Goal: Task Accomplishment & Management: Manage account settings

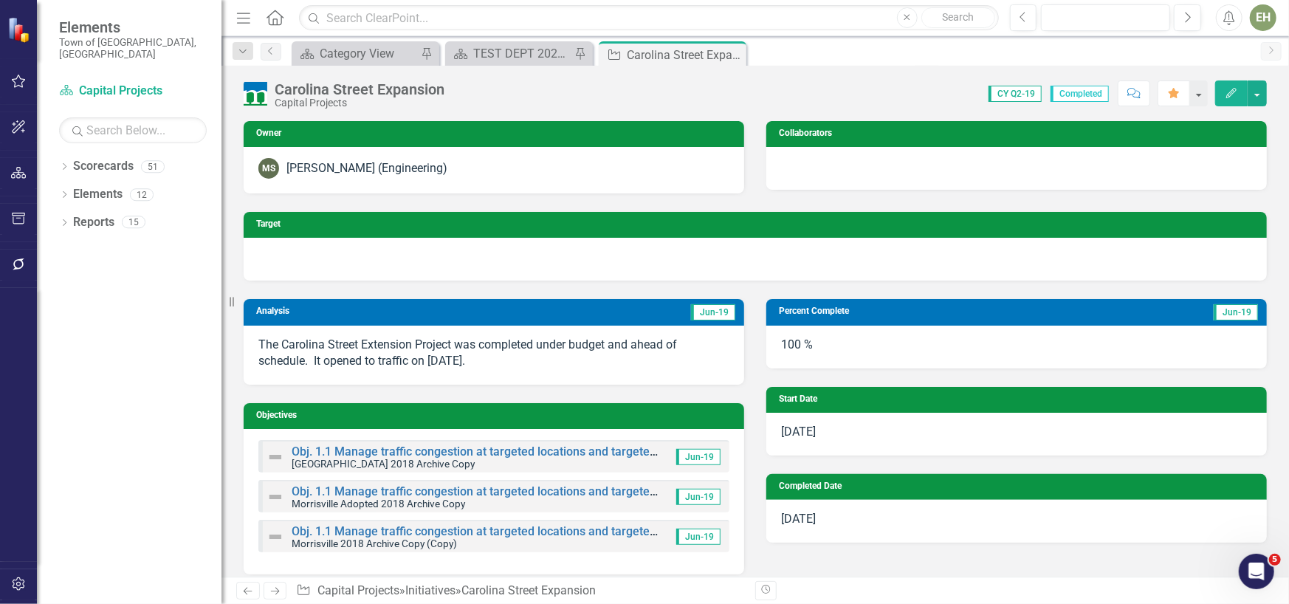
click at [820, 75] on div "Carolina Street Expansion Capital Projects Score: 0.00 CY Q2-19 Completed Comme…" at bounding box center [754, 88] width 1067 height 44
click at [730, 52] on icon "Close" at bounding box center [732, 55] width 15 height 12
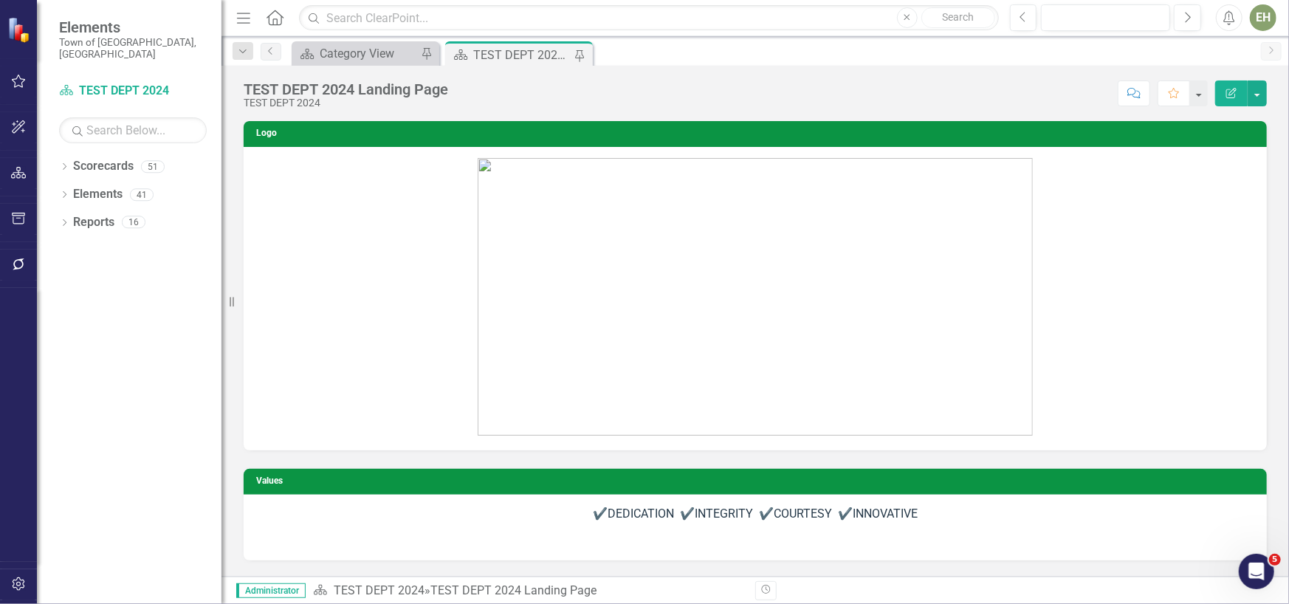
click at [573, 86] on div "Score: N/A Jun-19 Completed Comment Favorite Edit Report" at bounding box center [860, 92] width 811 height 25
click at [19, 587] on icon "button" at bounding box center [18, 584] width 15 height 12
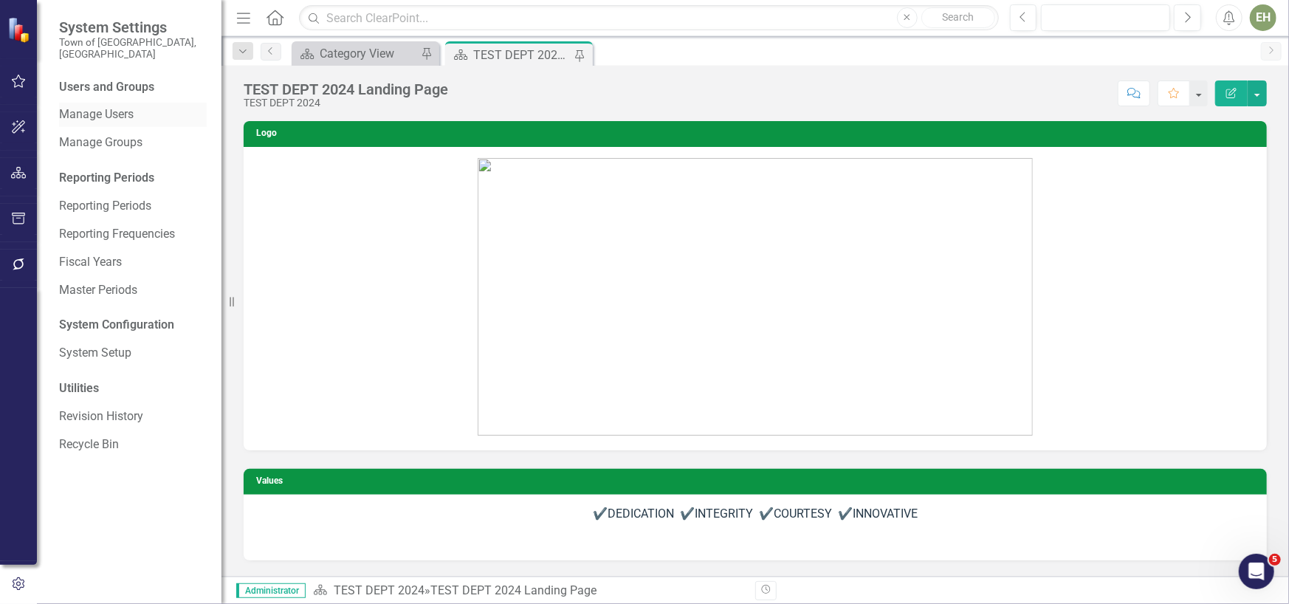
click at [106, 106] on link "Manage Users" at bounding box center [133, 114] width 148 height 17
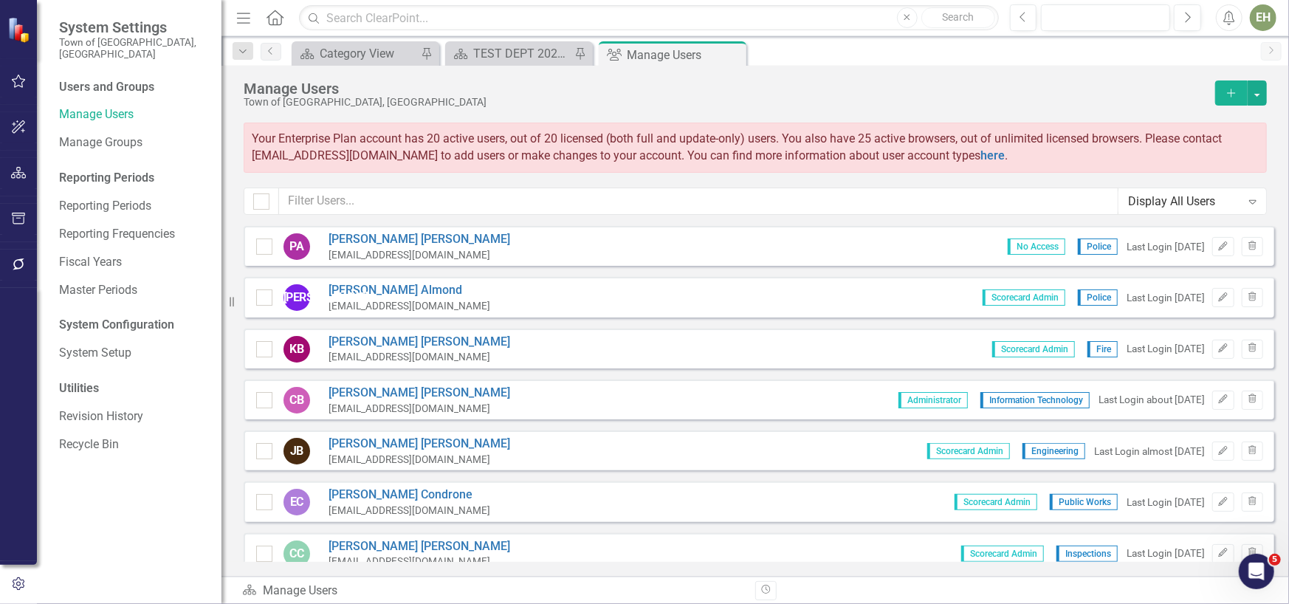
click at [1254, 200] on icon "Expand" at bounding box center [1252, 202] width 15 height 12
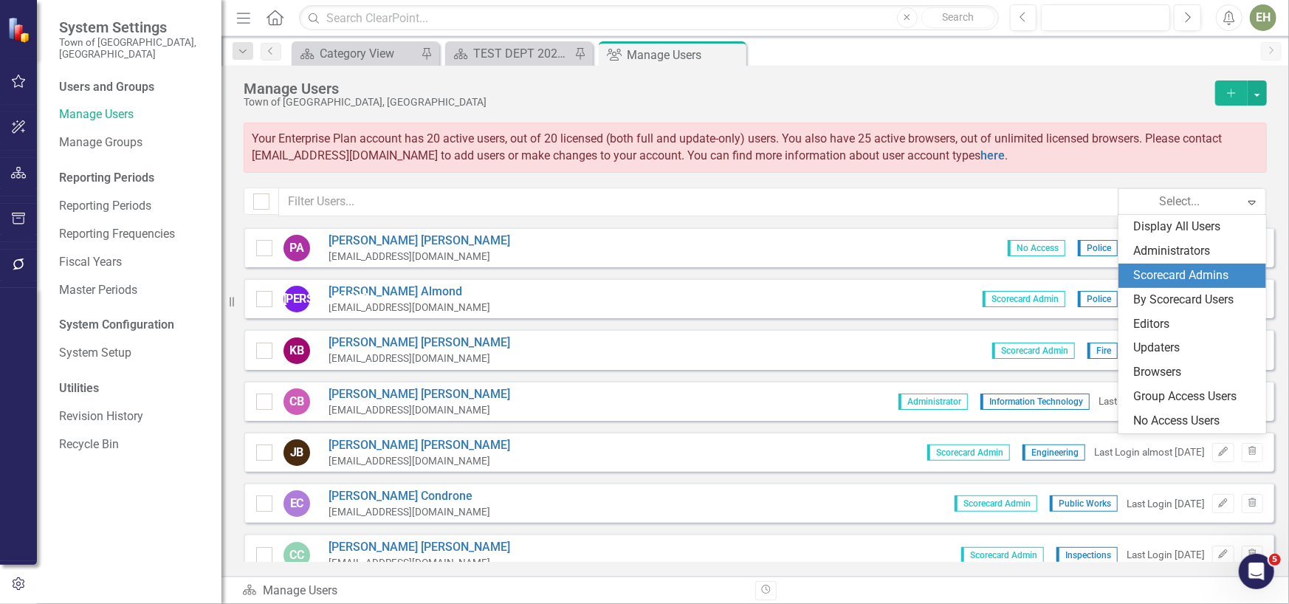
click at [1145, 275] on div "Scorecard Admins" at bounding box center [1195, 275] width 124 height 17
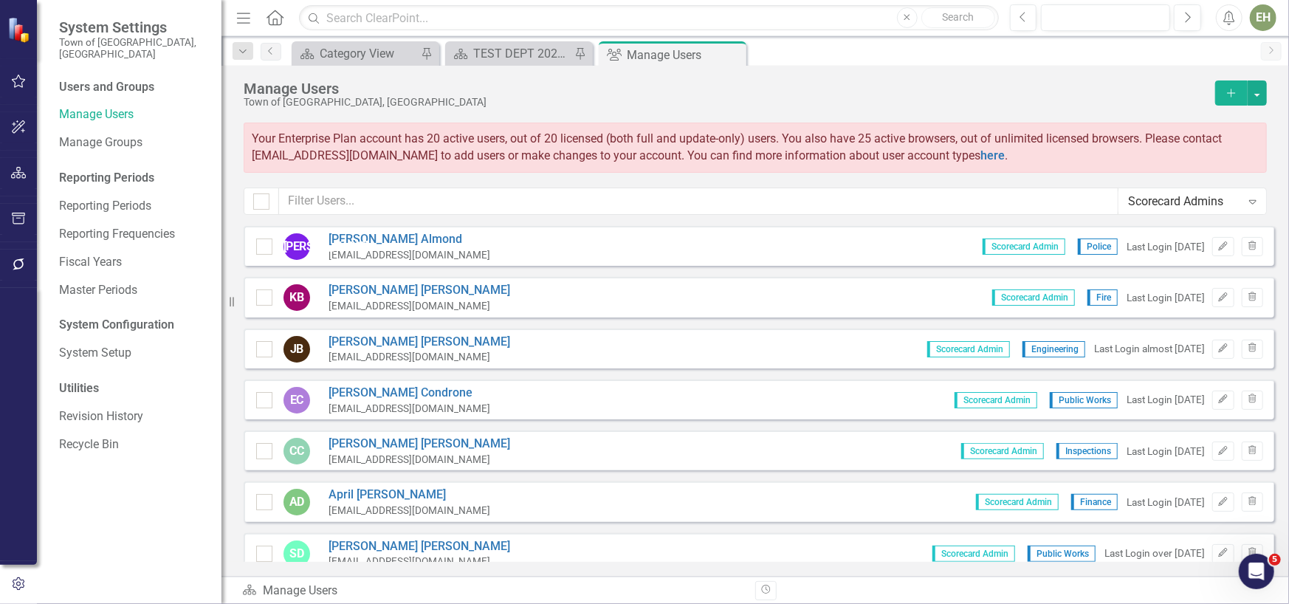
click at [1247, 196] on icon "Expand" at bounding box center [1252, 202] width 15 height 12
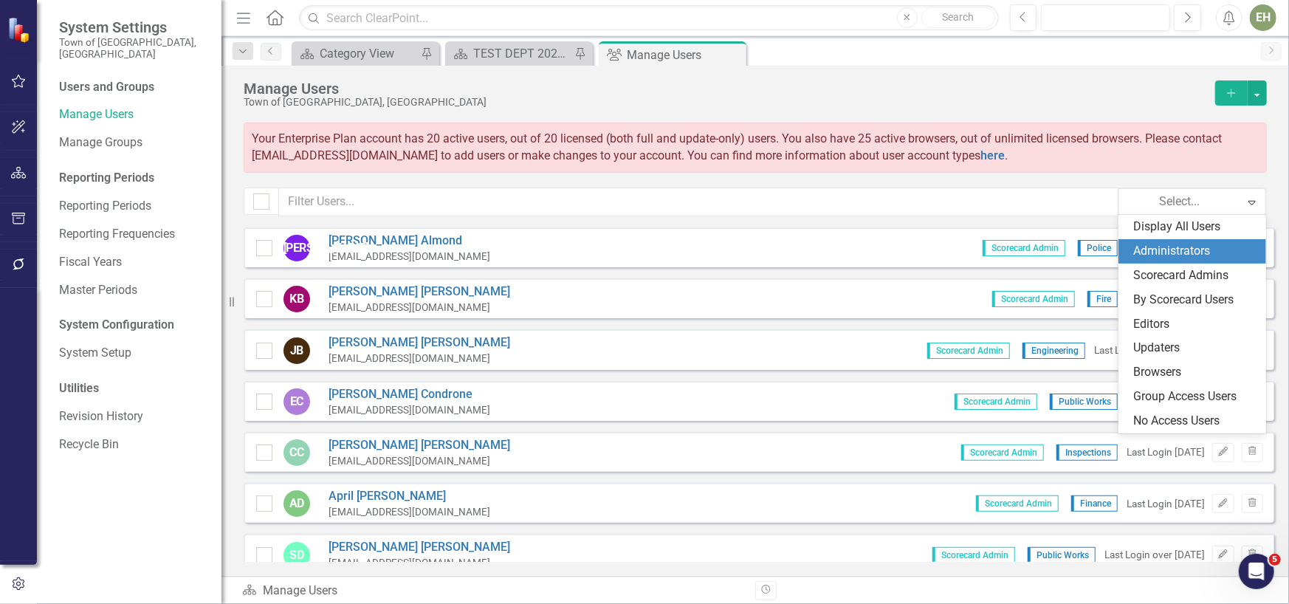
click at [1207, 251] on div "Administrators" at bounding box center [1195, 251] width 124 height 17
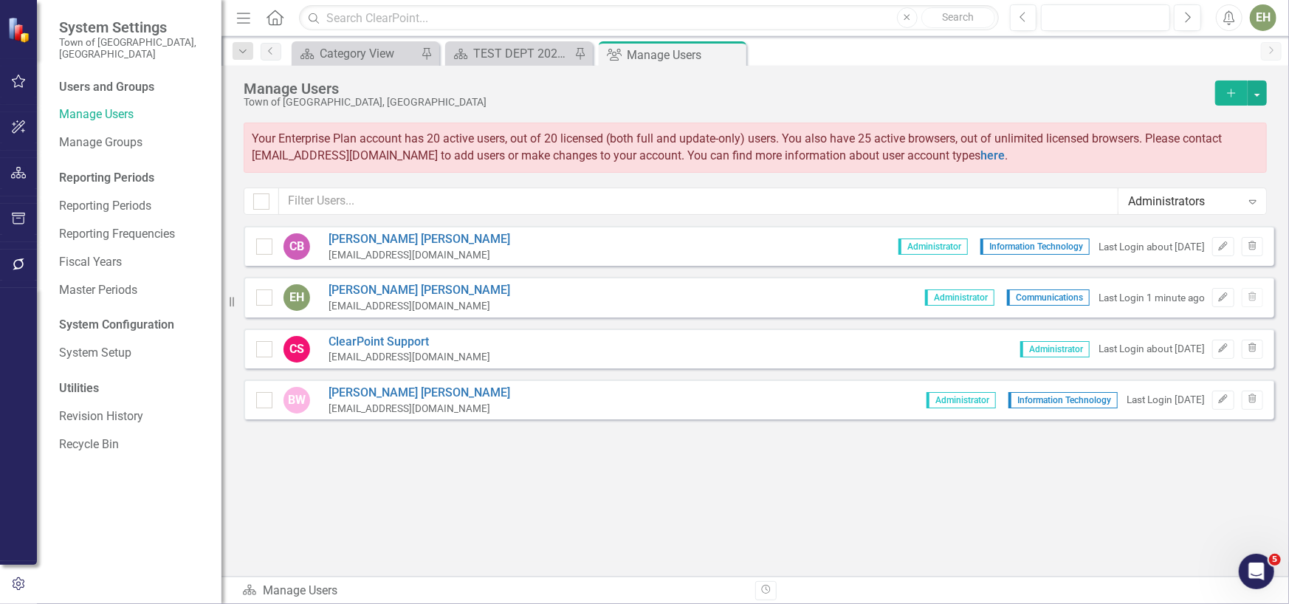
click at [1247, 198] on icon "Expand" at bounding box center [1252, 202] width 15 height 12
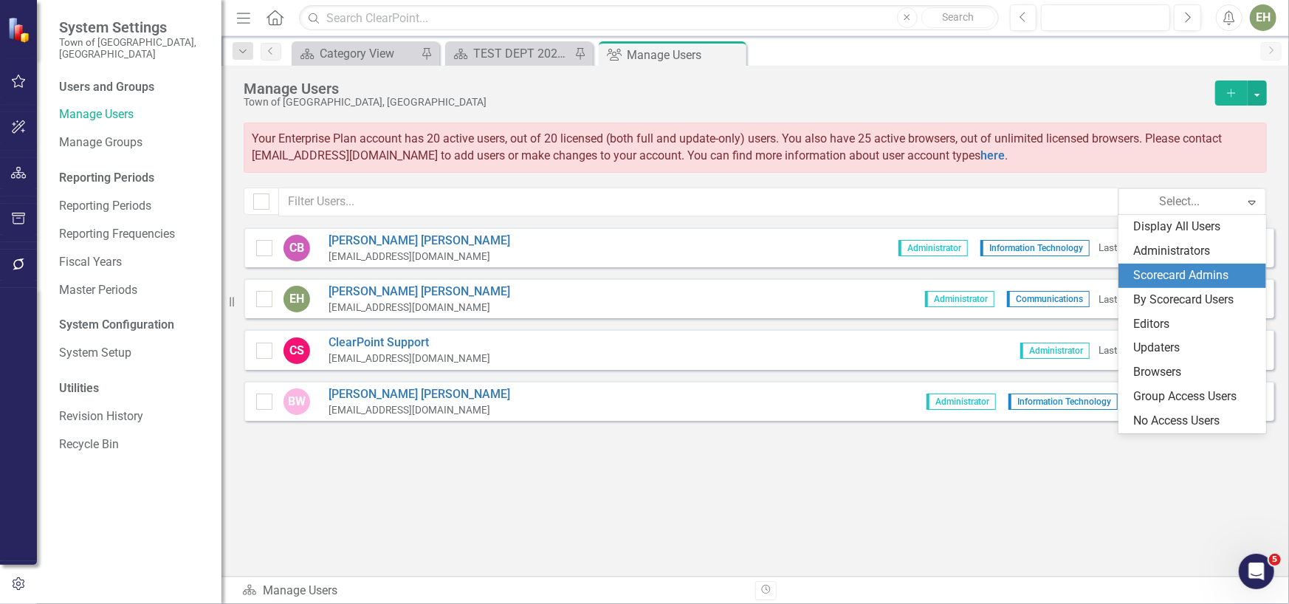
click at [1216, 275] on div "Scorecard Admins" at bounding box center [1195, 275] width 124 height 17
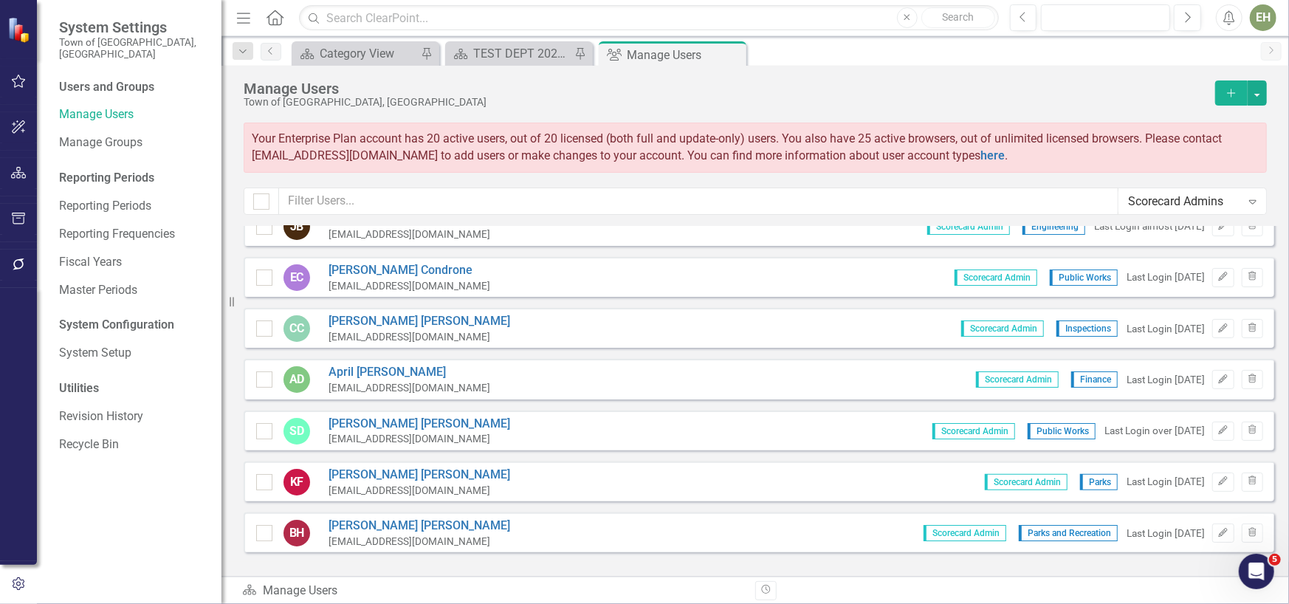
scroll to position [148, 0]
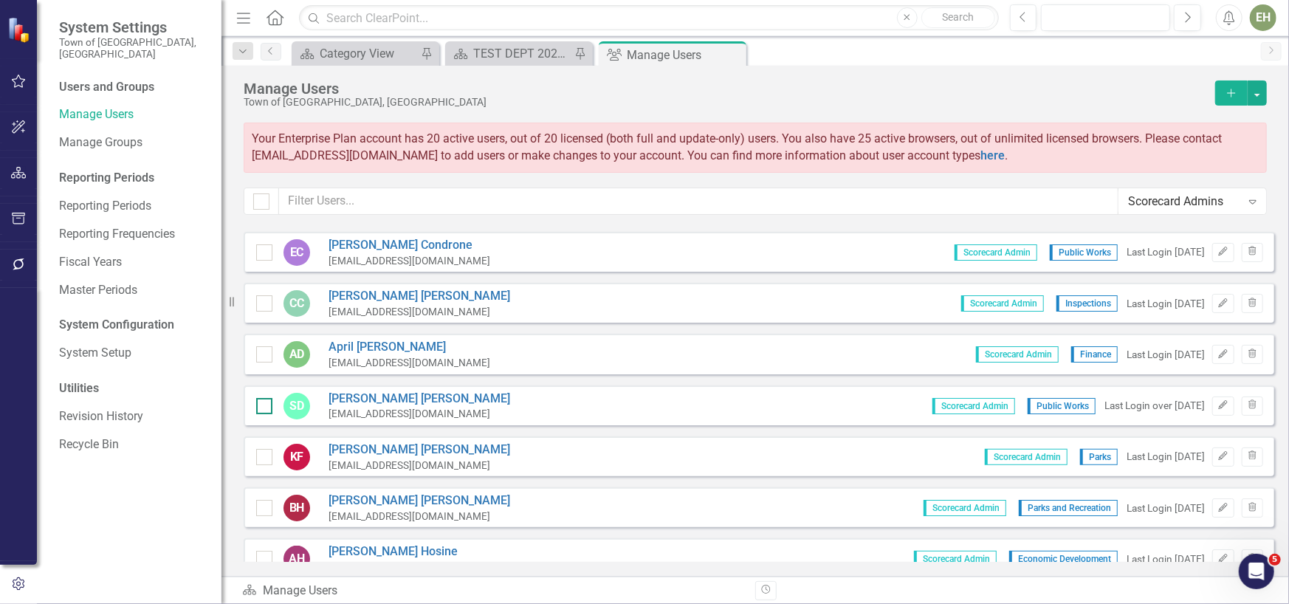
click at [263, 404] on input "checkbox" at bounding box center [261, 403] width 10 height 10
checkbox input "true"
click at [1217, 403] on icon "Edit" at bounding box center [1222, 405] width 11 height 9
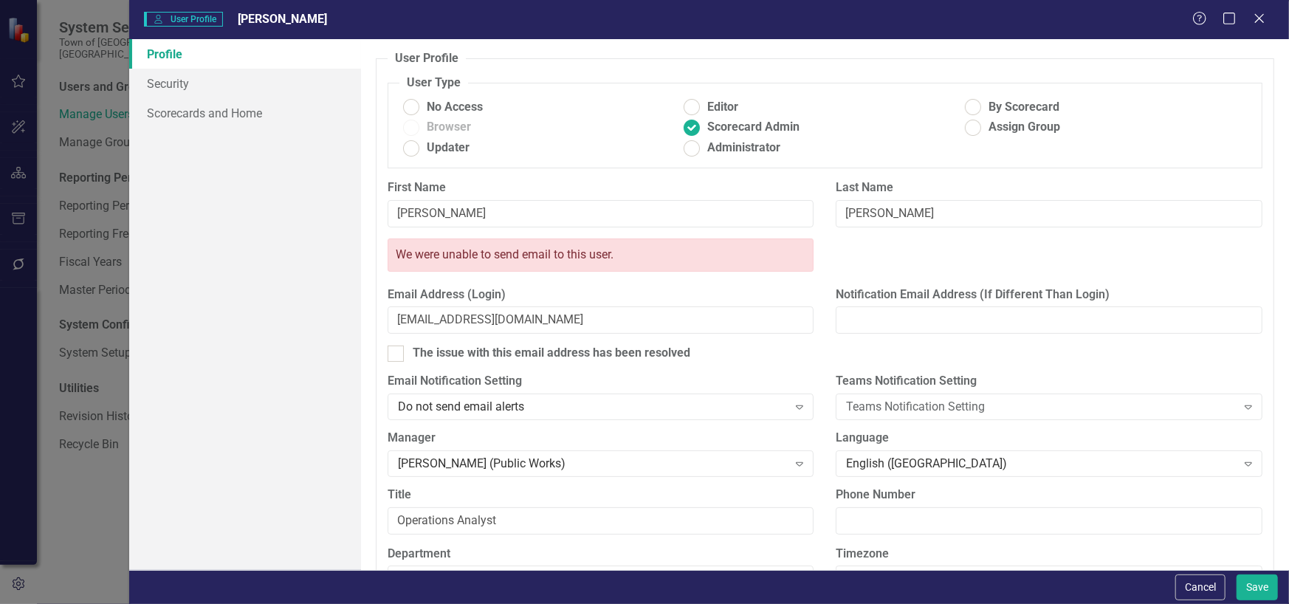
click at [834, 250] on div "We were unable to send email to this user." at bounding box center [824, 262] width 897 height 48
click at [410, 129] on ins at bounding box center [410, 127] width 23 height 23
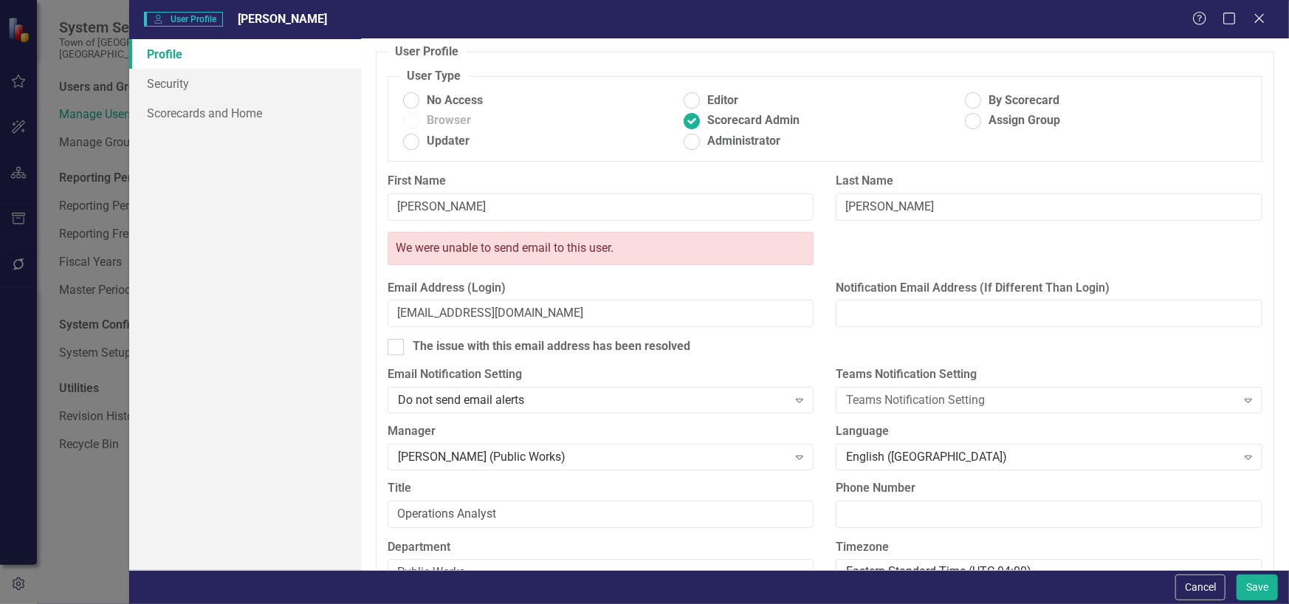
scroll to position [0, 0]
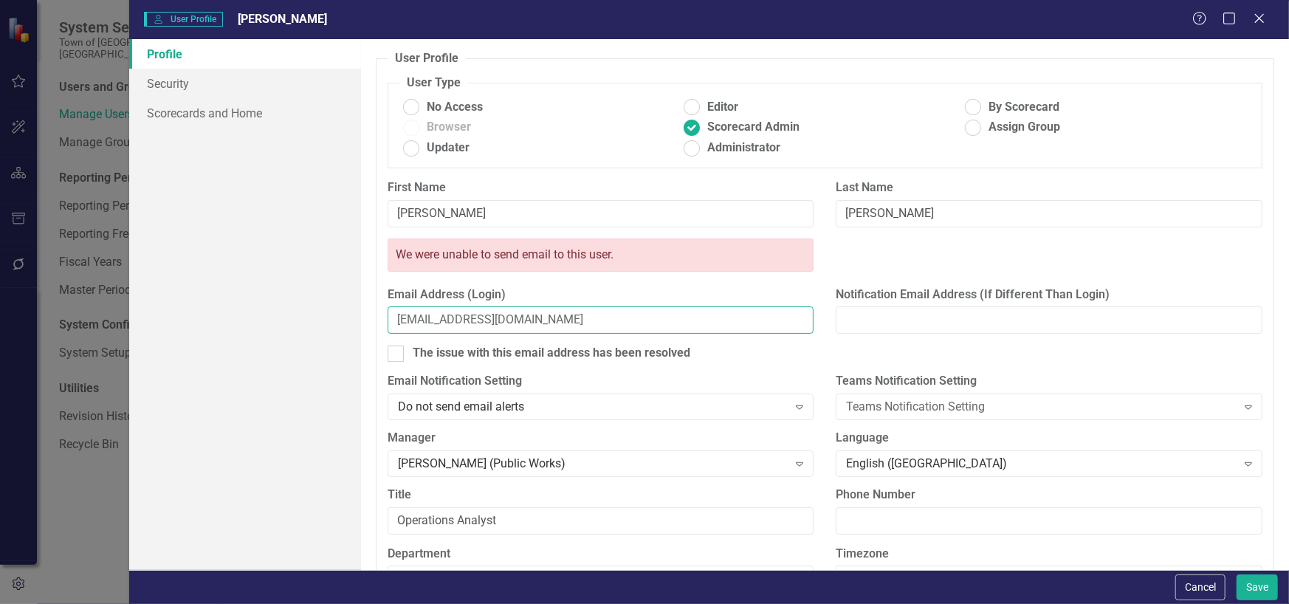
click at [572, 323] on input "[EMAIL_ADDRESS][DOMAIN_NAME]" at bounding box center [600, 319] width 427 height 27
click at [568, 320] on input "[EMAIL_ADDRESS][DOMAIN_NAME]" at bounding box center [600, 319] width 427 height 27
click at [444, 348] on div "The issue with this email address has been resolved" at bounding box center [552, 353] width 278 height 17
click at [397, 348] on input "The issue with this email address has been resolved" at bounding box center [392, 350] width 10 height 10
checkbox input "true"
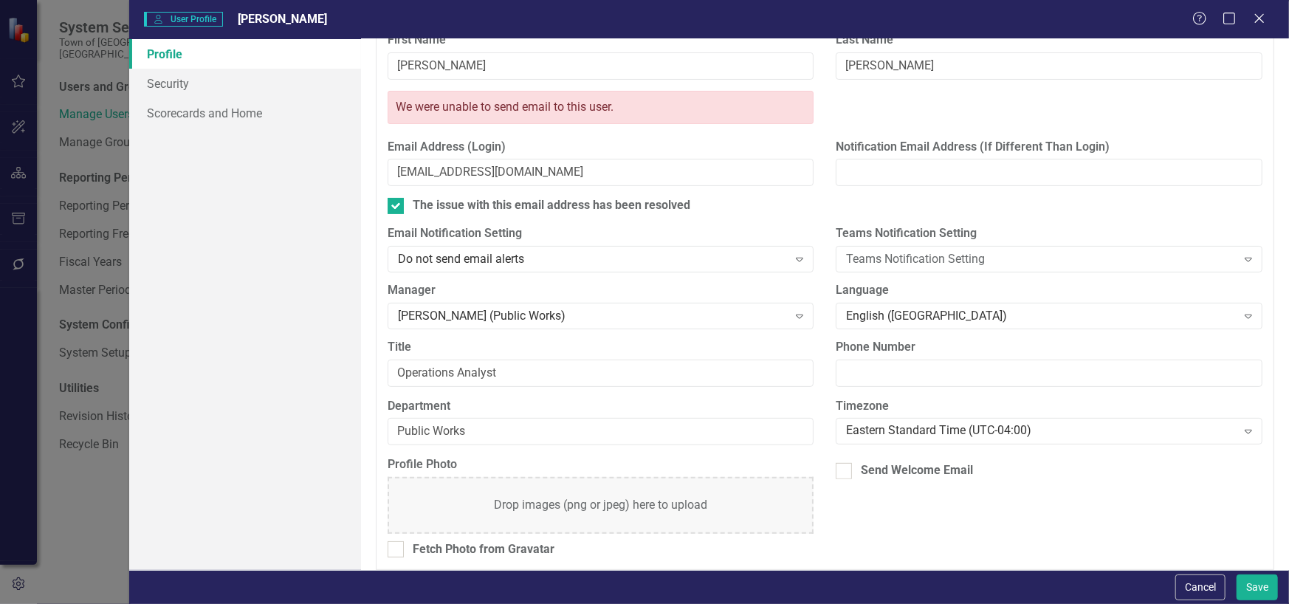
scroll to position [157, 0]
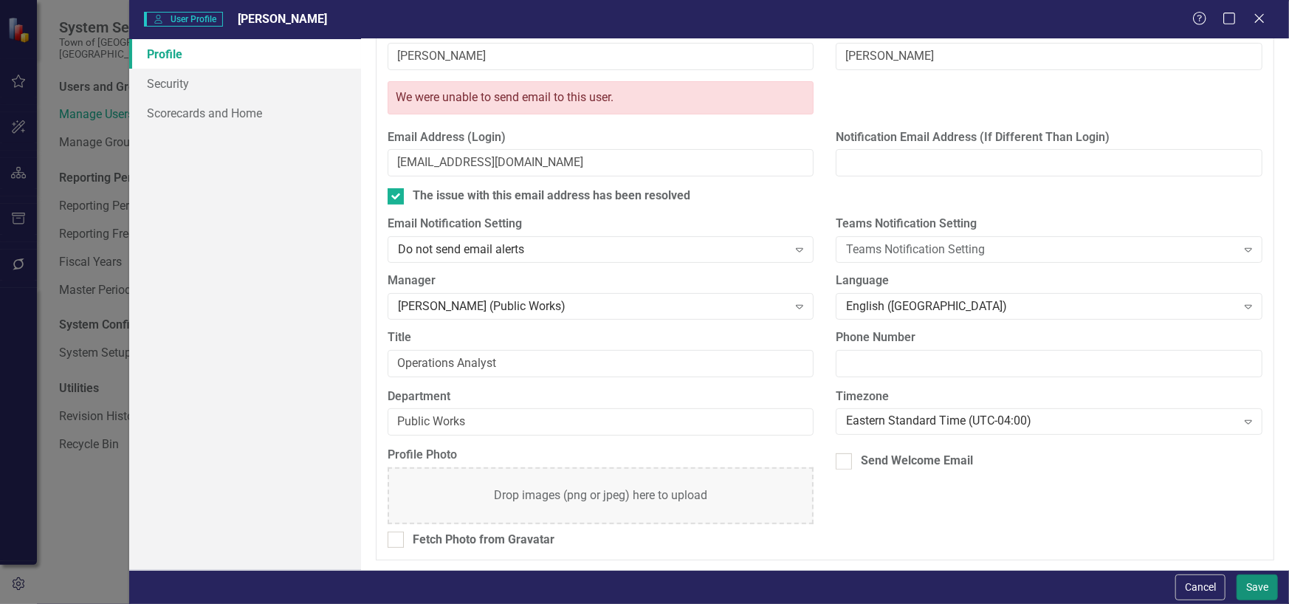
click at [1261, 582] on button "Save" at bounding box center [1256, 587] width 41 height 26
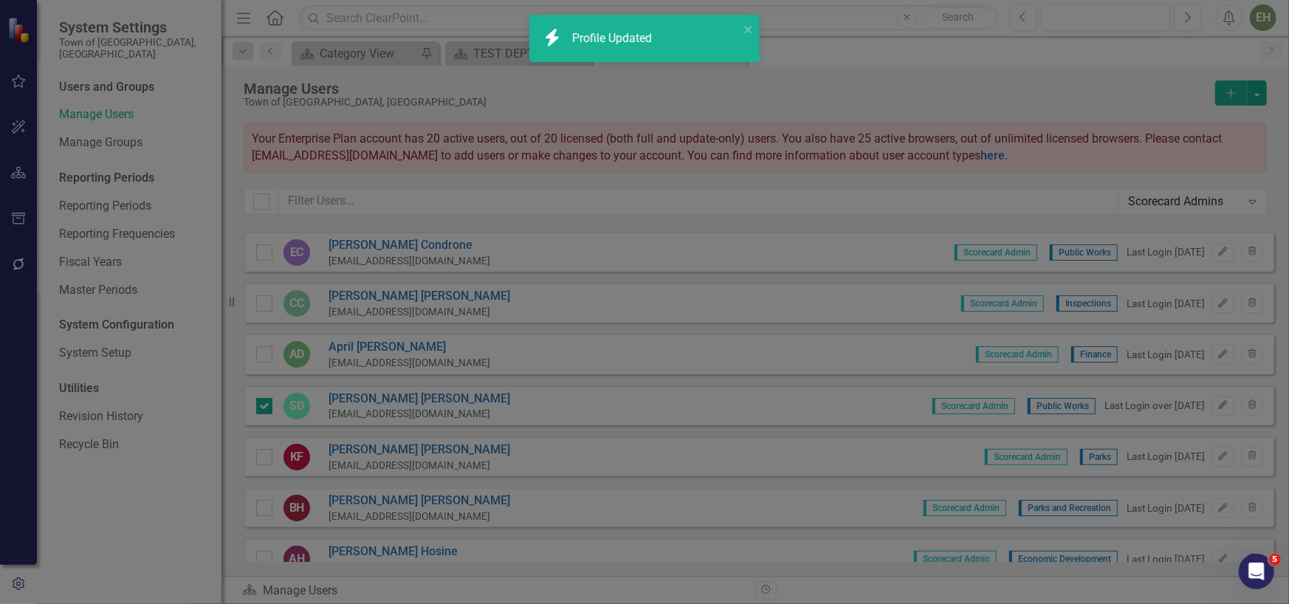
scroll to position [0, 0]
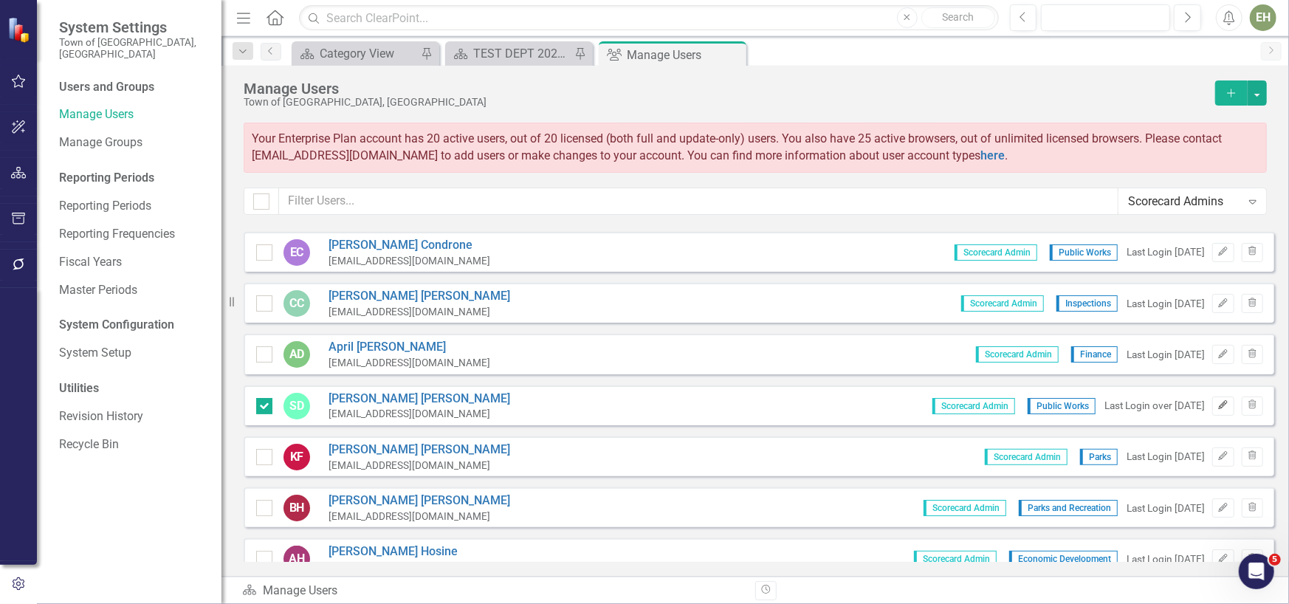
click at [1217, 404] on icon "Edit" at bounding box center [1222, 405] width 11 height 9
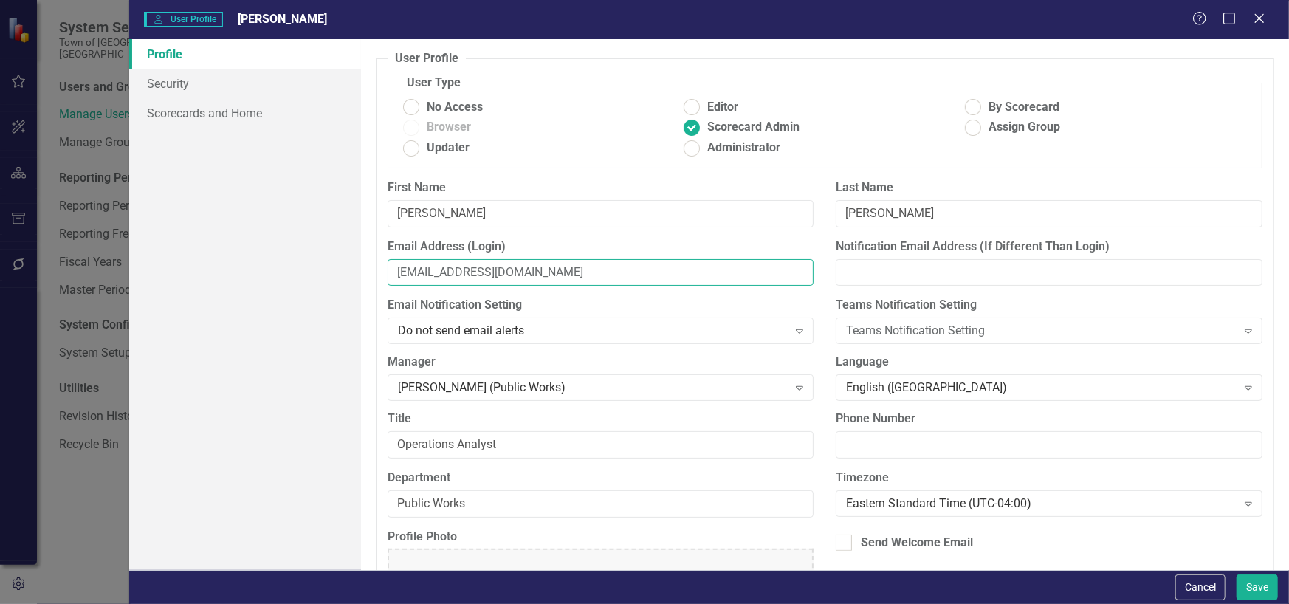
click at [608, 272] on input "[EMAIL_ADDRESS][DOMAIN_NAME]" at bounding box center [600, 272] width 427 height 27
click at [412, 104] on ins at bounding box center [410, 107] width 23 height 23
click at [412, 104] on input "No Access" at bounding box center [410, 107] width 23 height 23
radio input "true"
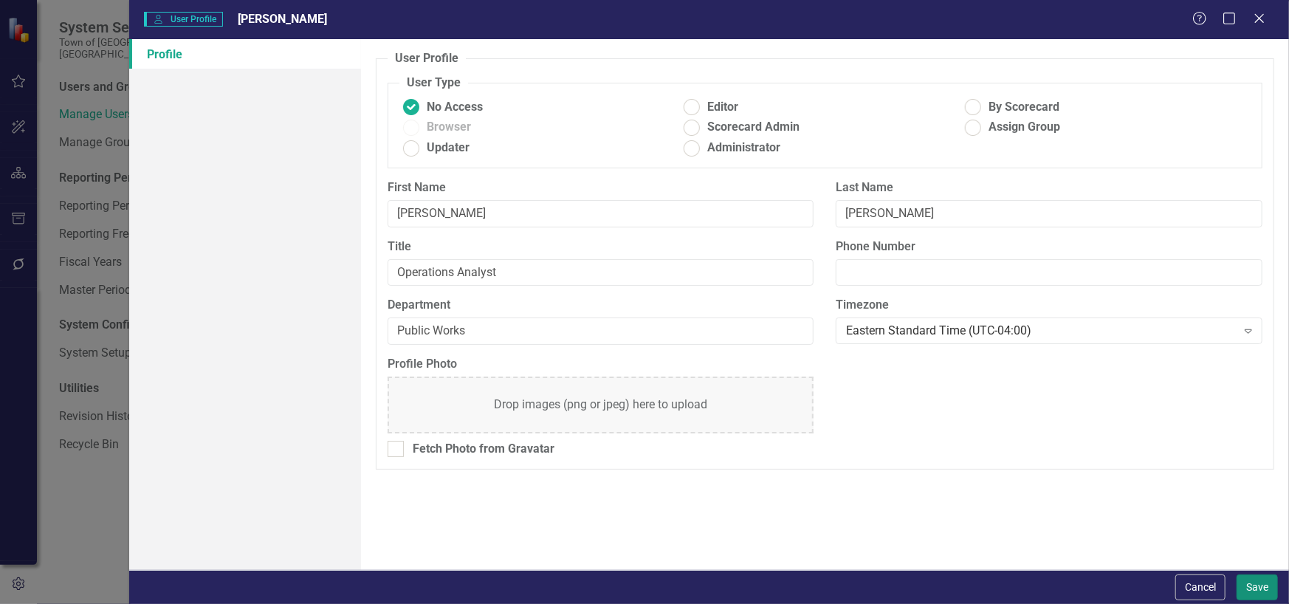
click at [1257, 585] on button "Save" at bounding box center [1256, 587] width 41 height 26
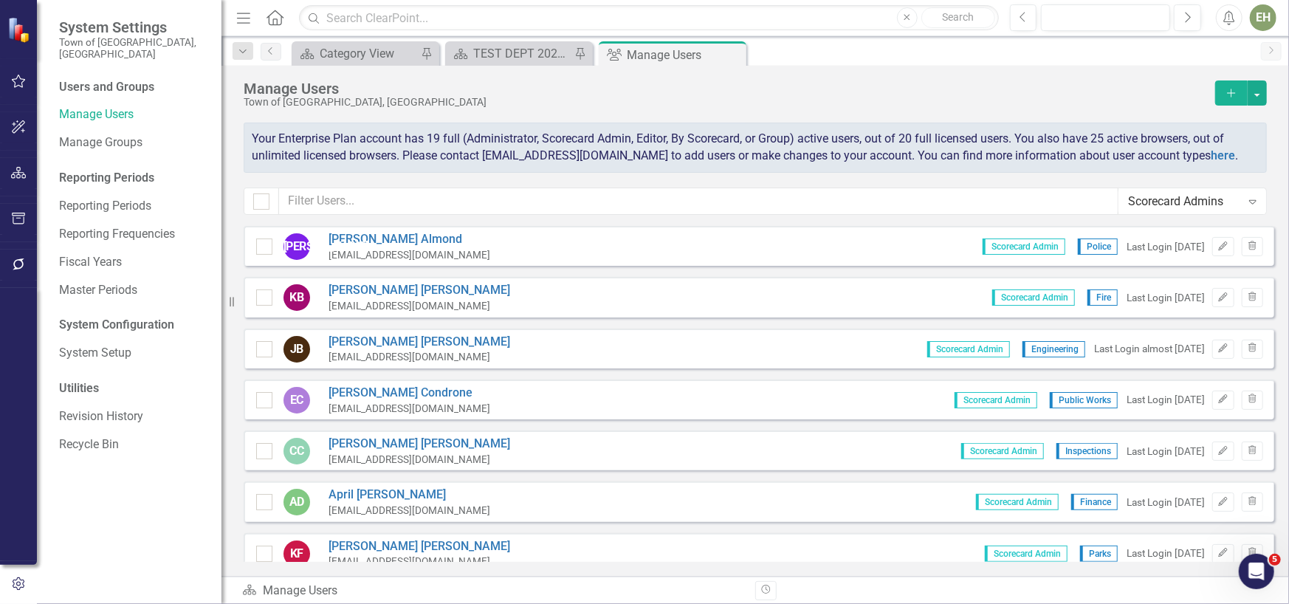
click at [1227, 94] on icon "Add" at bounding box center [1230, 93] width 13 height 10
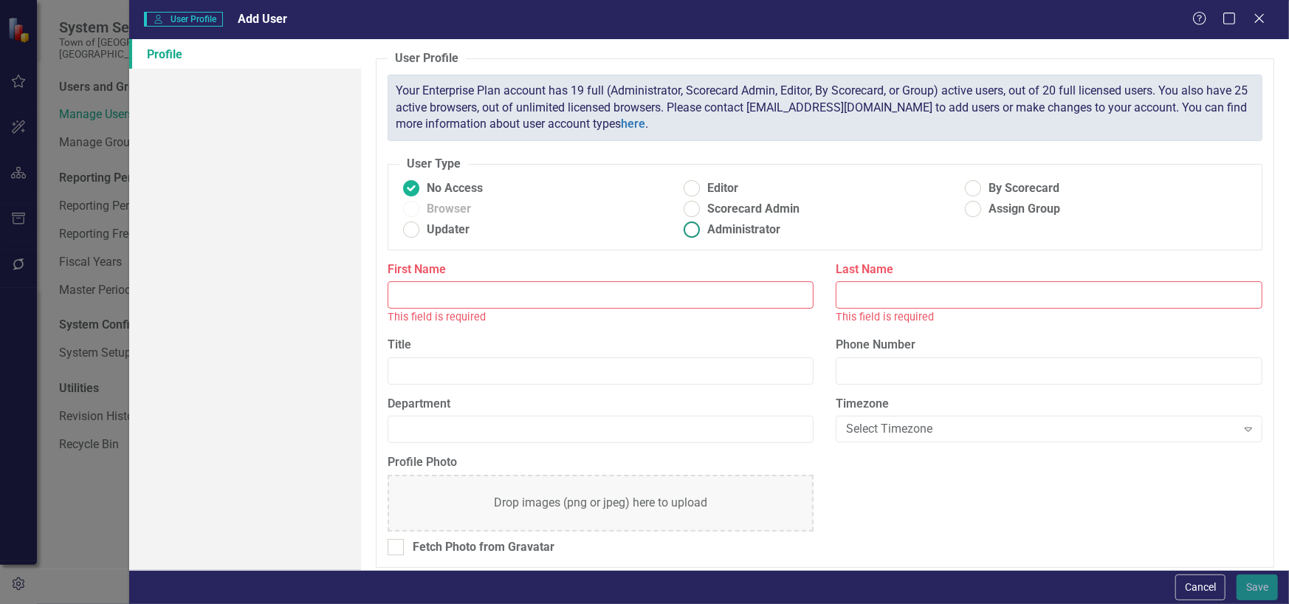
click at [715, 231] on span "Administrator" at bounding box center [743, 229] width 73 height 17
click at [703, 231] on input "Administrator" at bounding box center [691, 229] width 23 height 23
radio input "true"
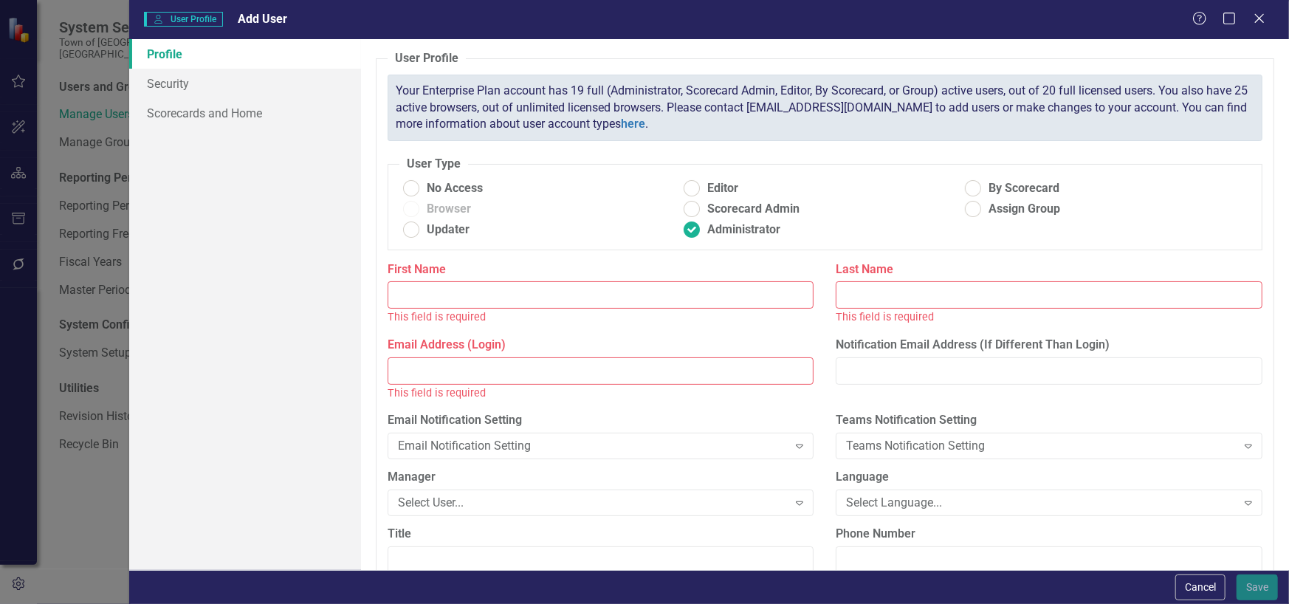
click at [699, 297] on input "First Name" at bounding box center [600, 294] width 427 height 27
type input "[PERSON_NAME]"
click at [941, 294] on input "Last Name" at bounding box center [1048, 294] width 427 height 27
paste input "Huessard"
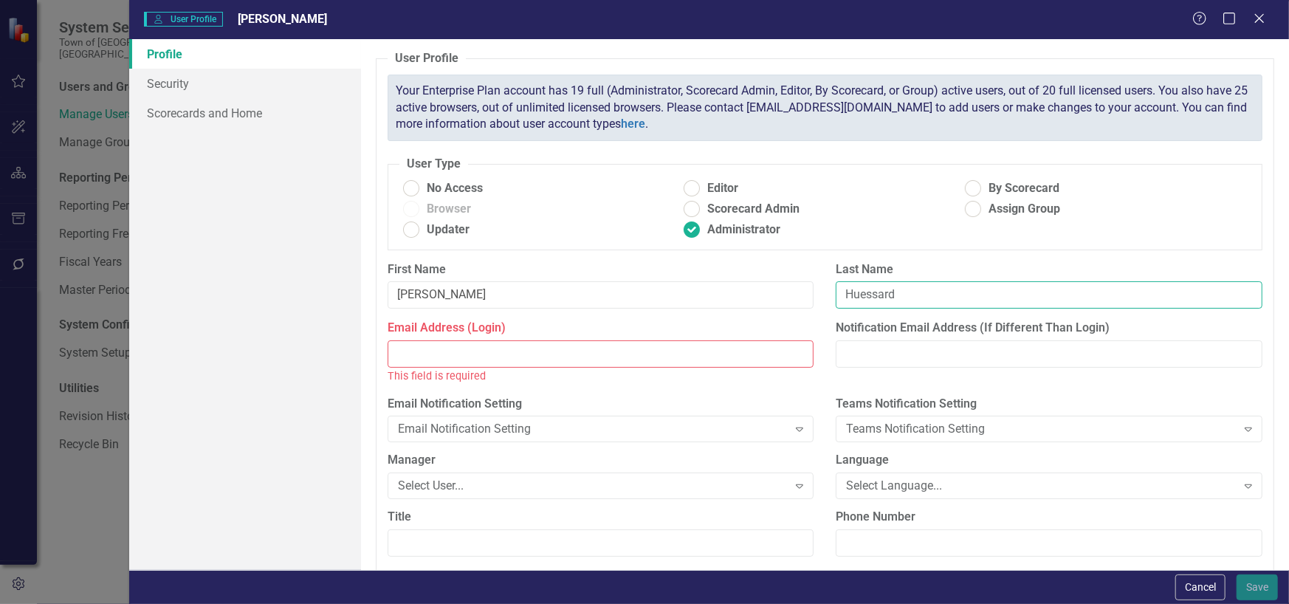
type input "Huessard"
click at [588, 354] on input "Email Address (Login)" at bounding box center [600, 353] width 427 height 27
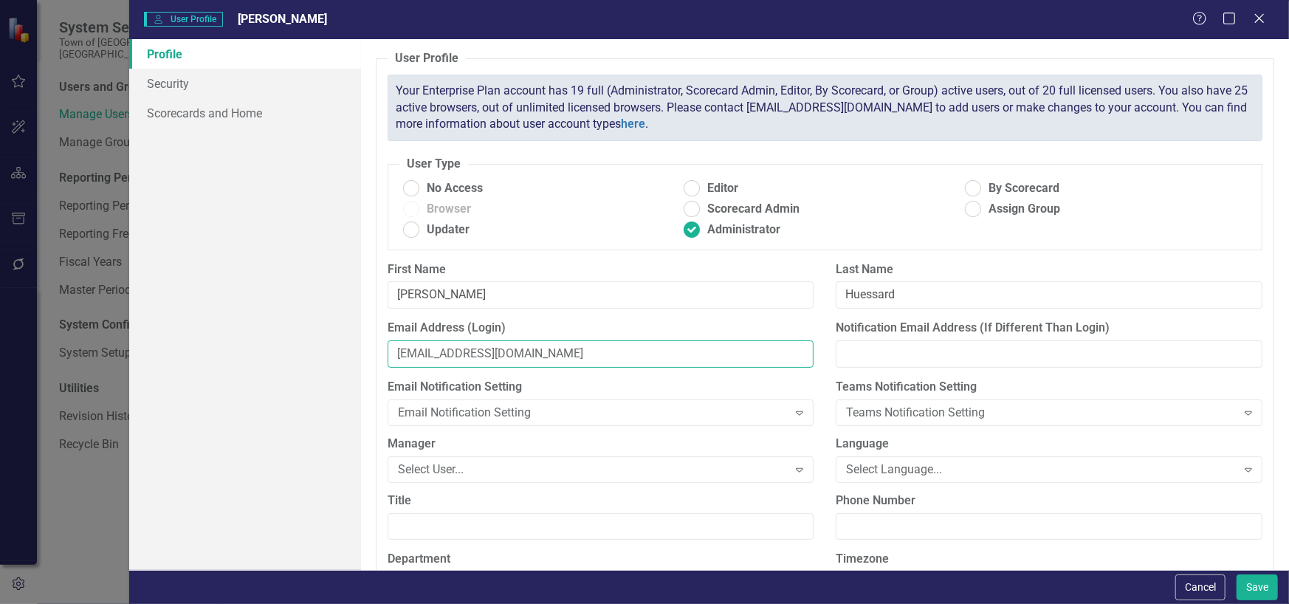
type input "[EMAIL_ADDRESS][DOMAIN_NAME]"
click at [666, 410] on div "Email Notification Setting" at bounding box center [593, 412] width 390 height 17
click at [757, 441] on label "Manager" at bounding box center [600, 443] width 427 height 17
click at [796, 465] on icon "Expand" at bounding box center [799, 469] width 15 height 12
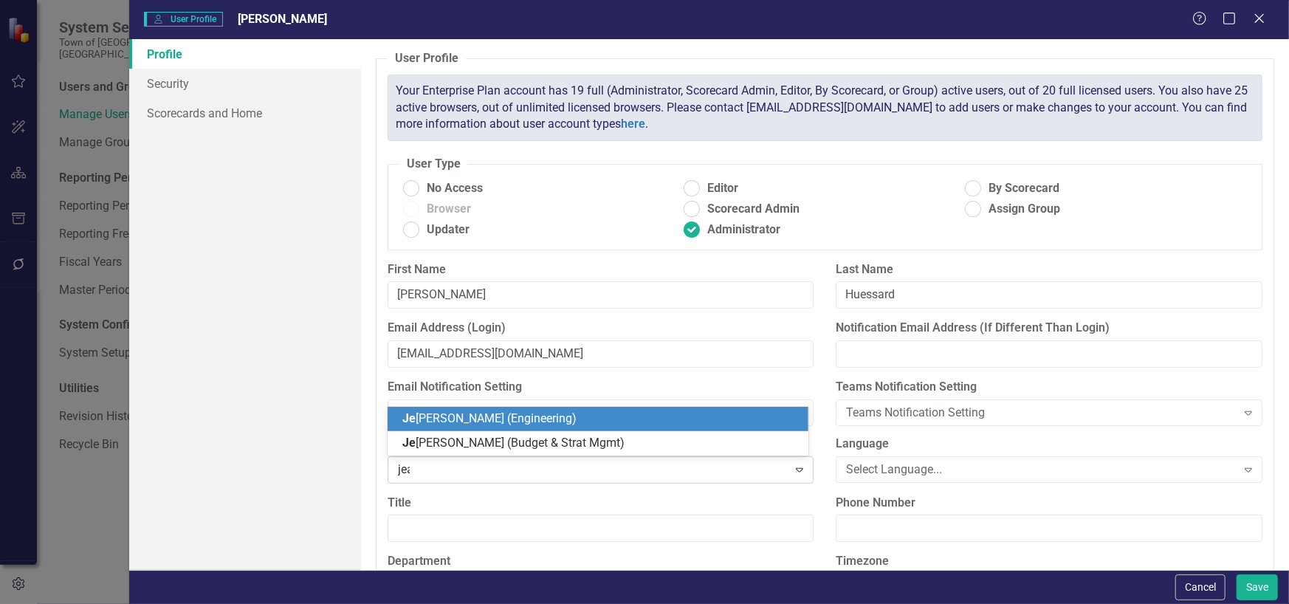
type input "jean"
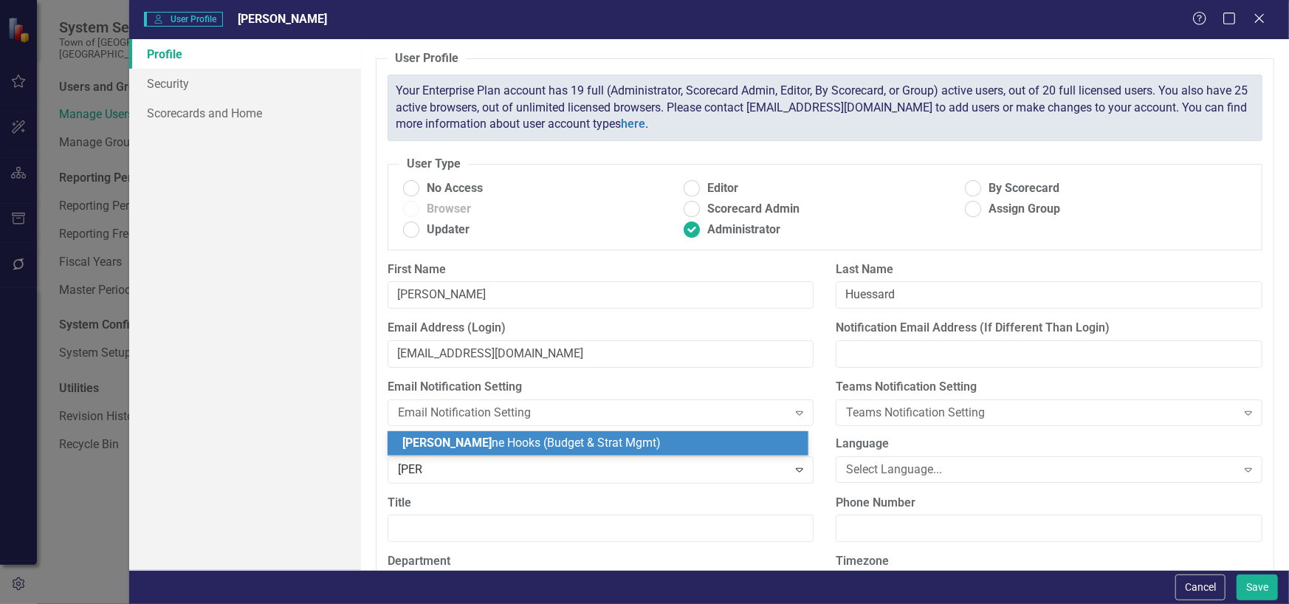
click at [762, 442] on div "Jean ne Hooks (Budget & Strat Mgmt)" at bounding box center [601, 443] width 398 height 17
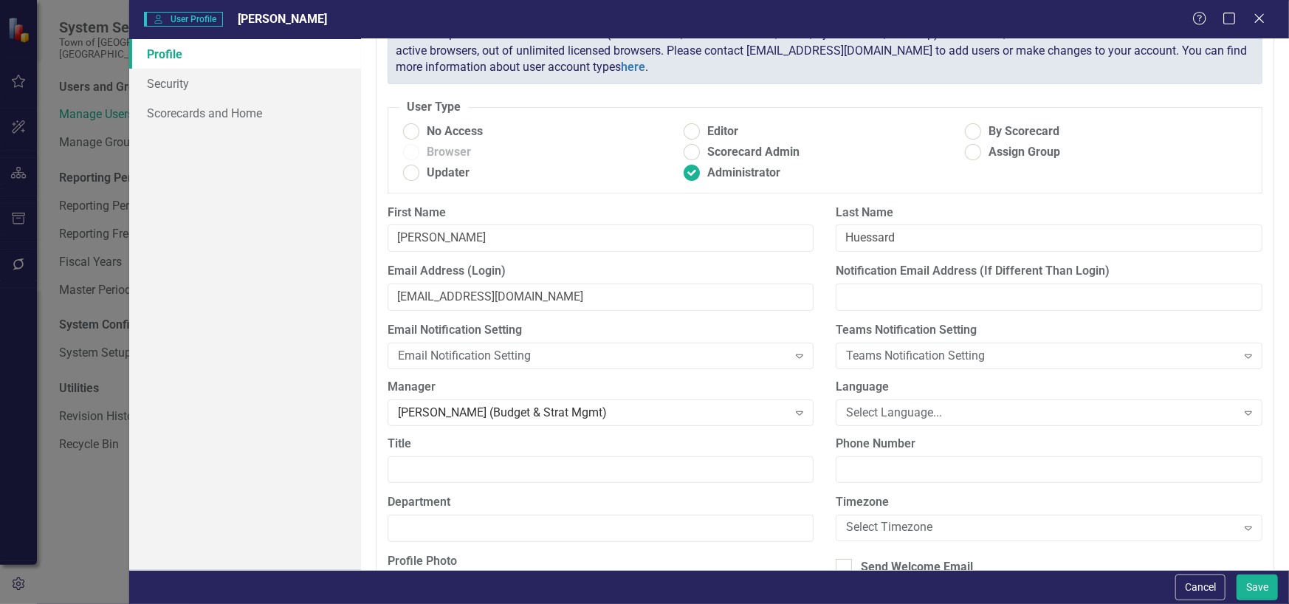
scroll to position [148, 0]
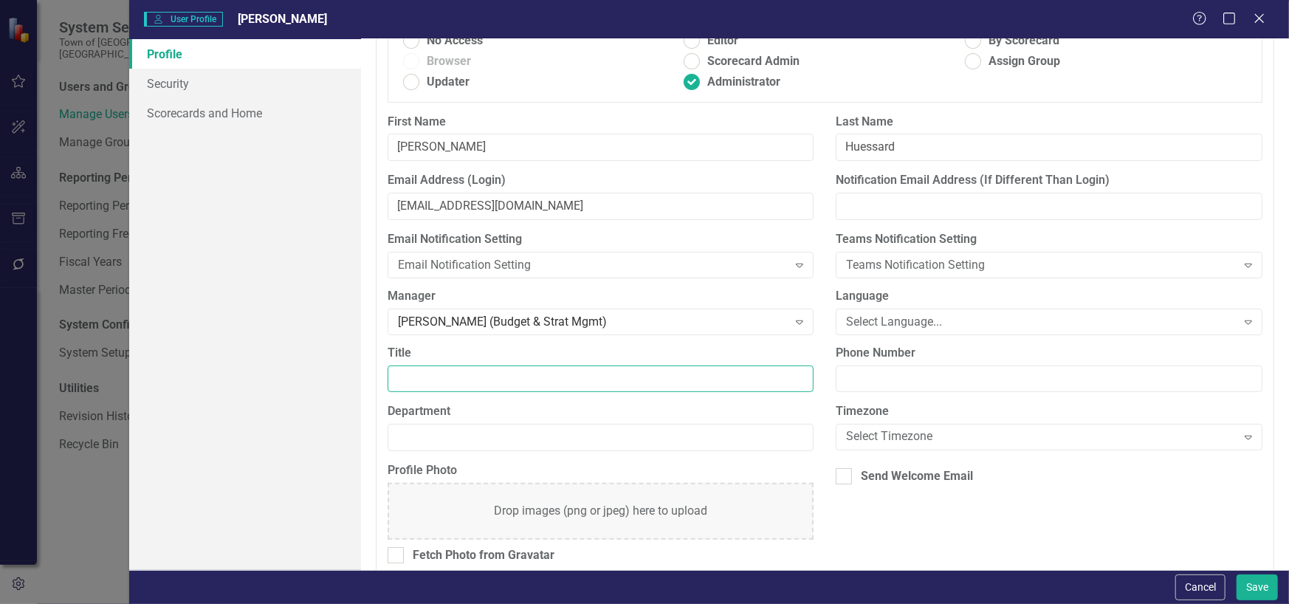
click at [742, 371] on input "Title" at bounding box center [600, 378] width 427 height 27
type input "Strategic Performance Manager"
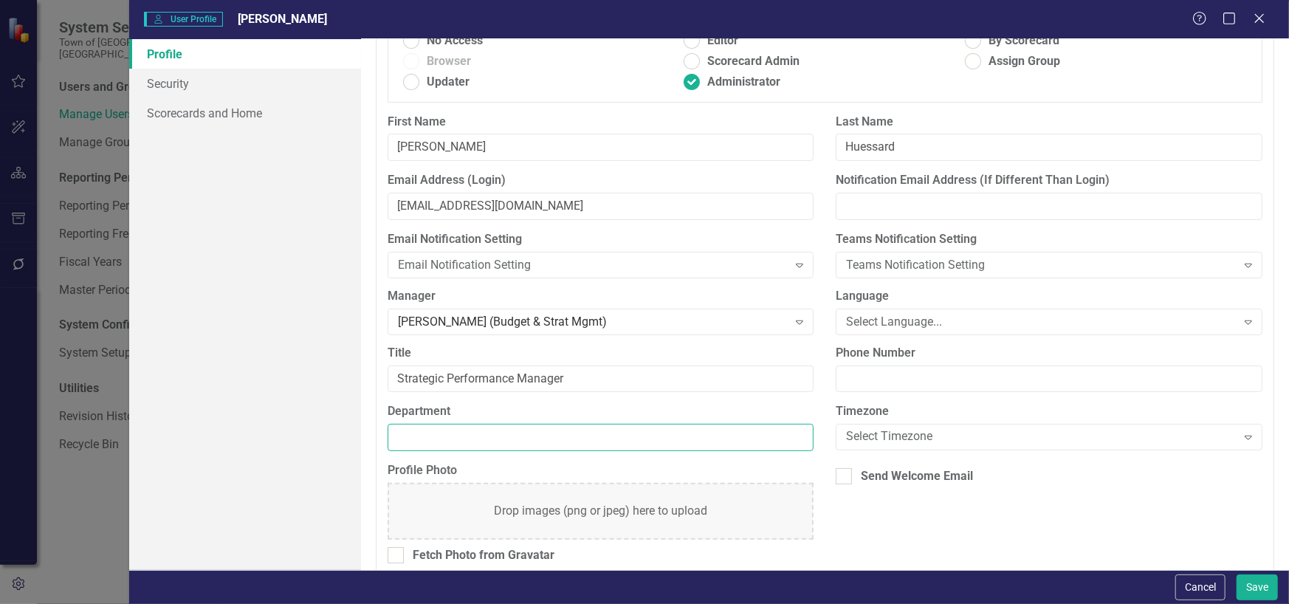
click at [737, 426] on input "Department" at bounding box center [600, 437] width 427 height 27
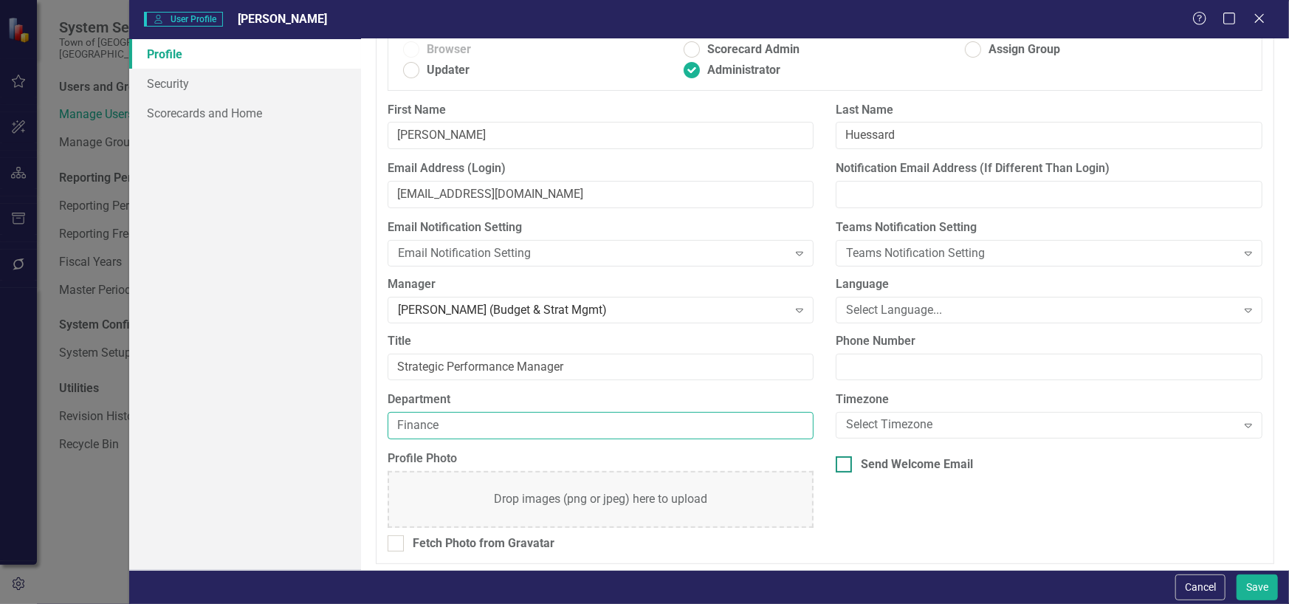
scroll to position [162, 0]
type input "Finance"
click at [840, 458] on div at bounding box center [843, 461] width 16 height 16
click at [840, 458] on input "Send Welcome Email" at bounding box center [840, 458] width 10 height 10
checkbox input "true"
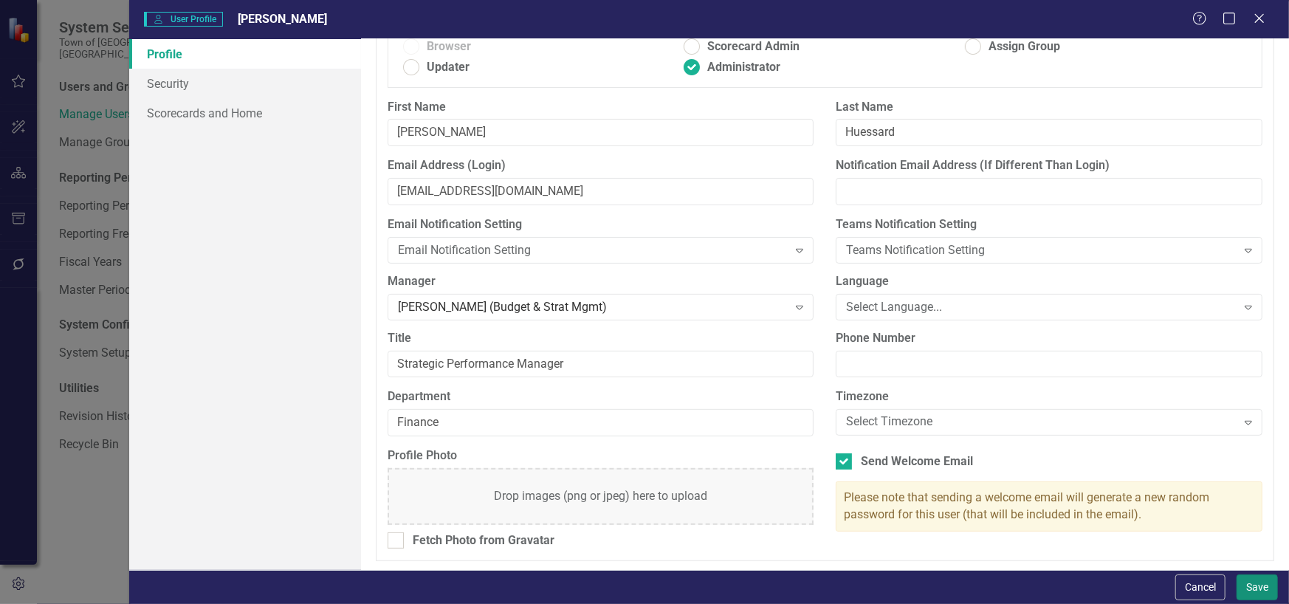
click at [1255, 585] on button "Save" at bounding box center [1256, 587] width 41 height 26
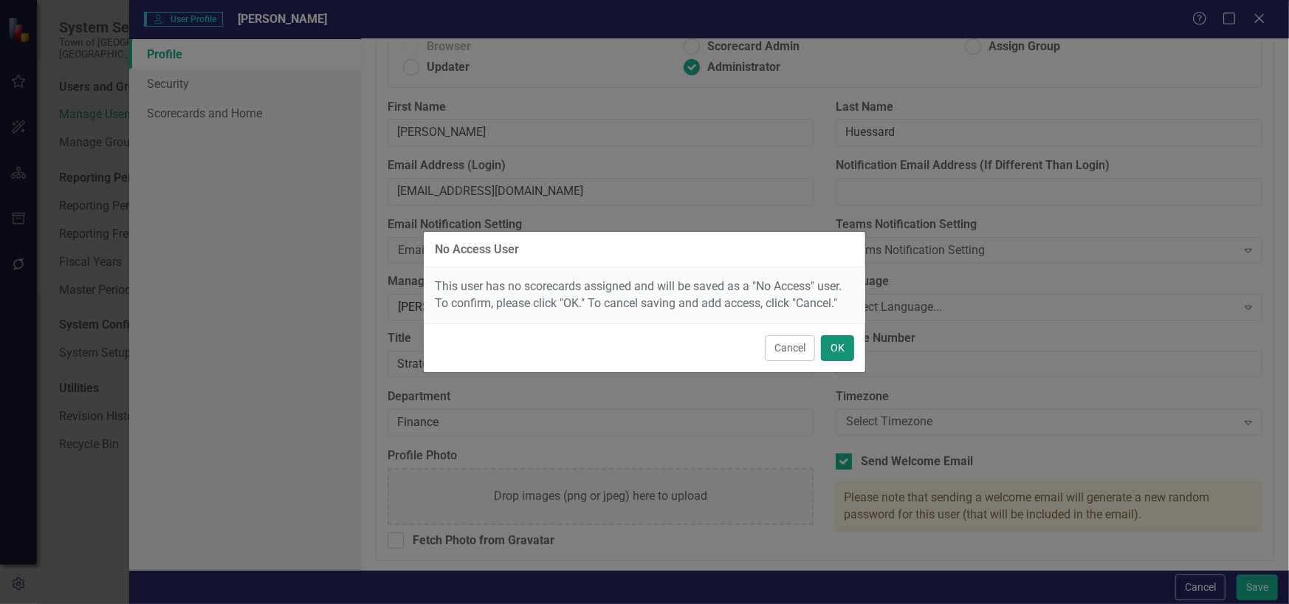
click at [838, 346] on button "OK" at bounding box center [837, 348] width 33 height 26
radio input "true"
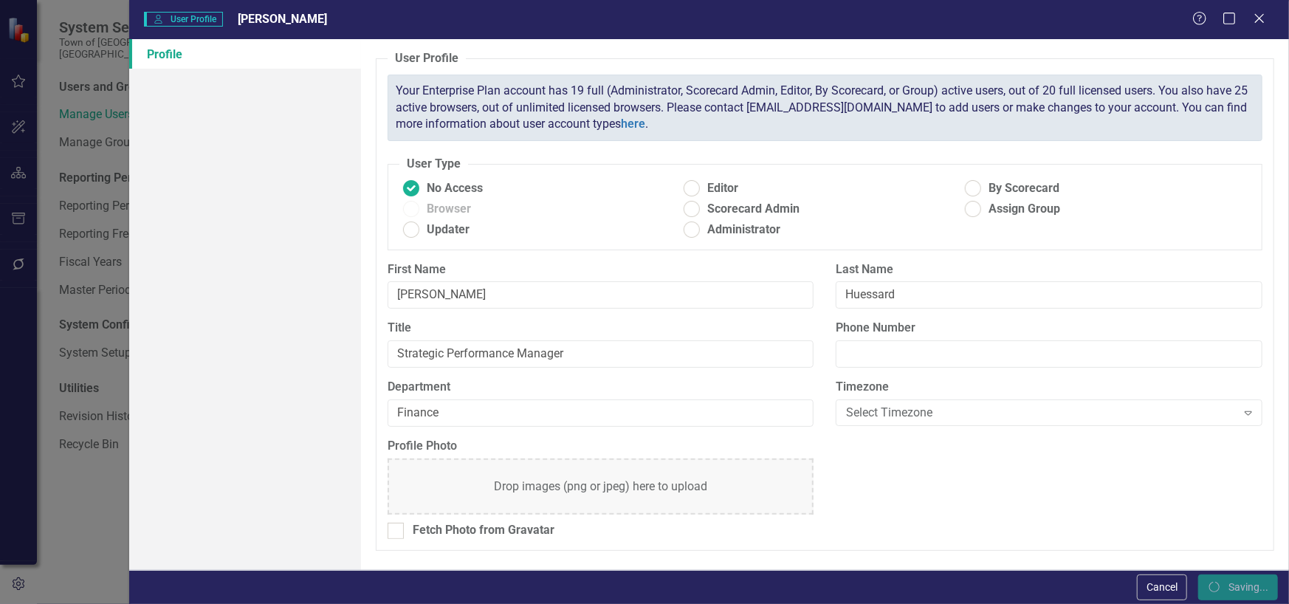
scroll to position [0, 0]
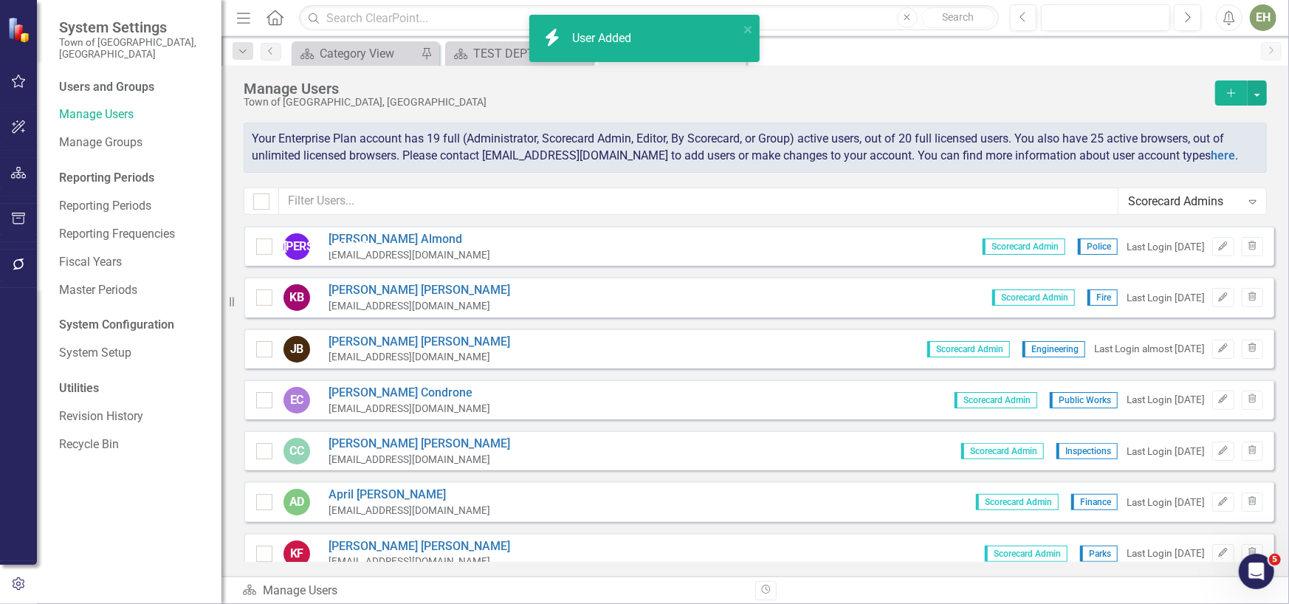
click at [1246, 199] on icon "Expand" at bounding box center [1252, 202] width 15 height 12
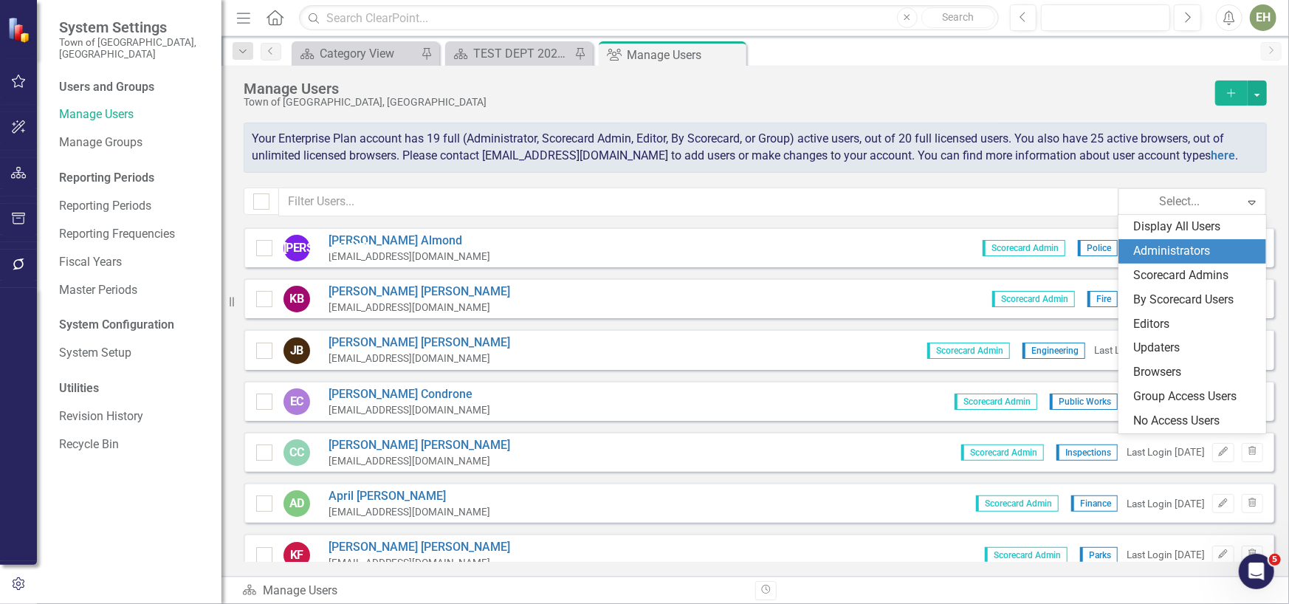
click at [1202, 246] on div "Administrators" at bounding box center [1195, 251] width 124 height 17
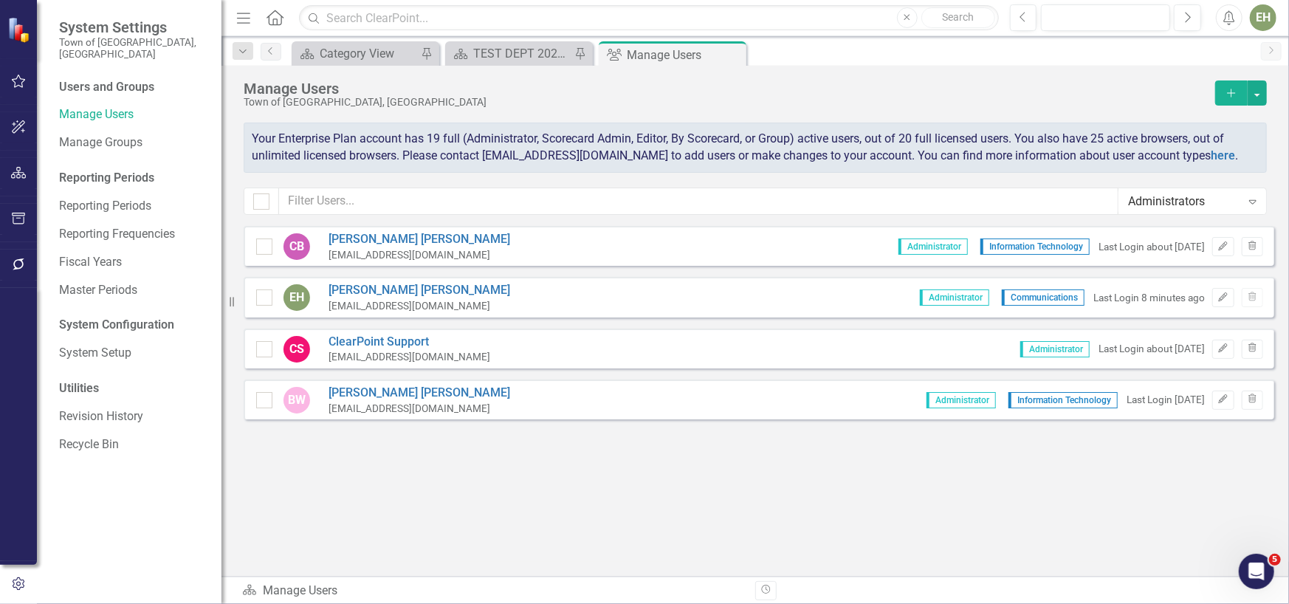
click at [1245, 196] on icon "Expand" at bounding box center [1252, 202] width 15 height 12
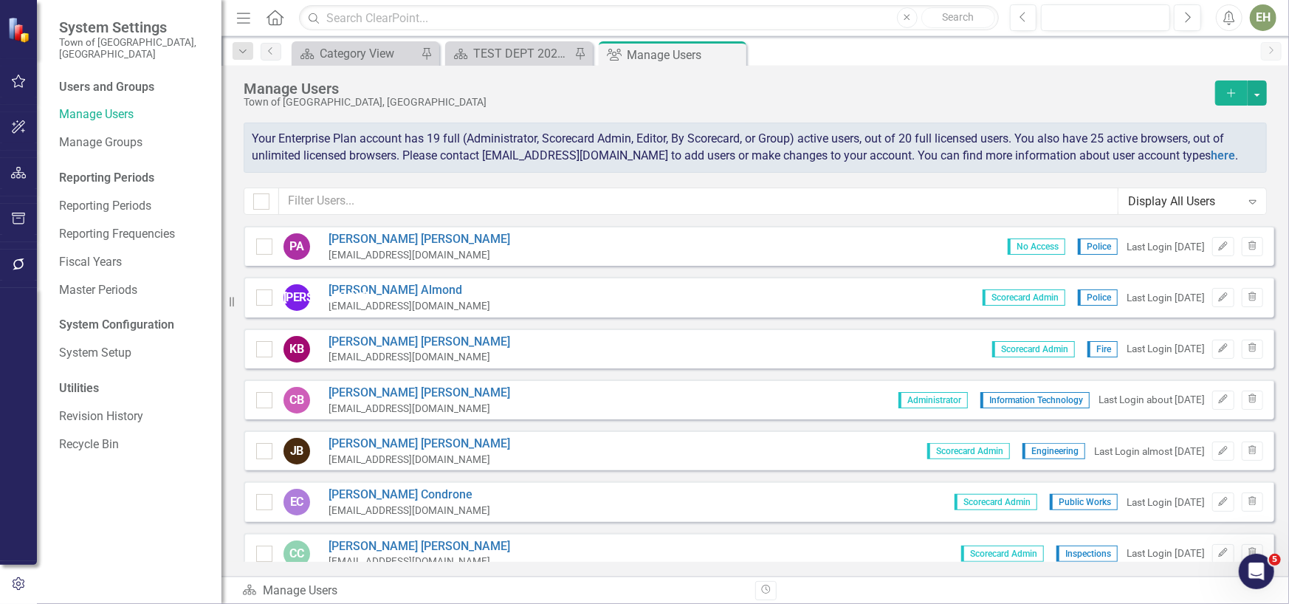
click at [1247, 204] on icon "Expand" at bounding box center [1252, 202] width 15 height 12
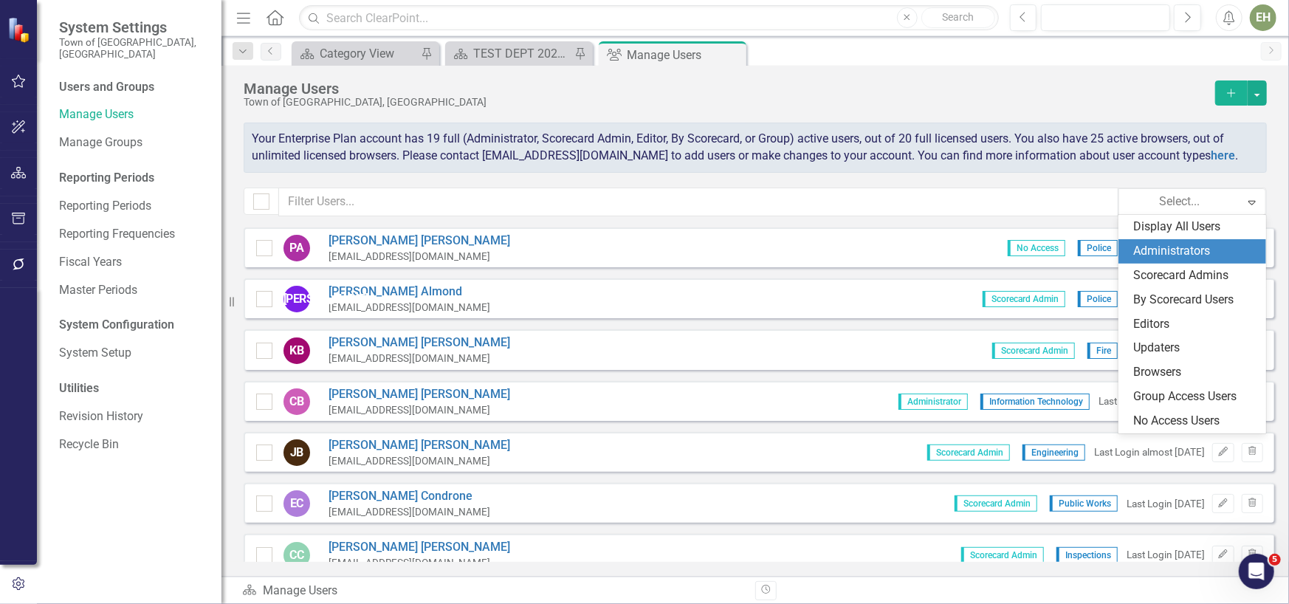
click at [1221, 254] on div "Administrators" at bounding box center [1195, 251] width 124 height 17
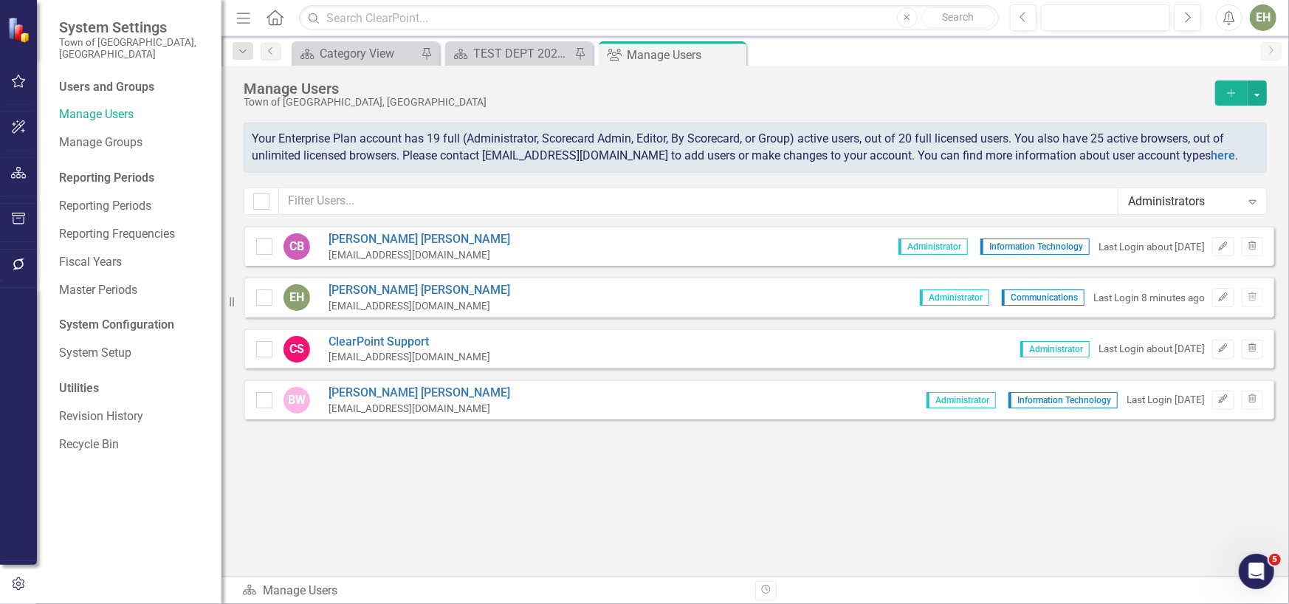
click at [1247, 196] on icon "Expand" at bounding box center [1252, 202] width 15 height 12
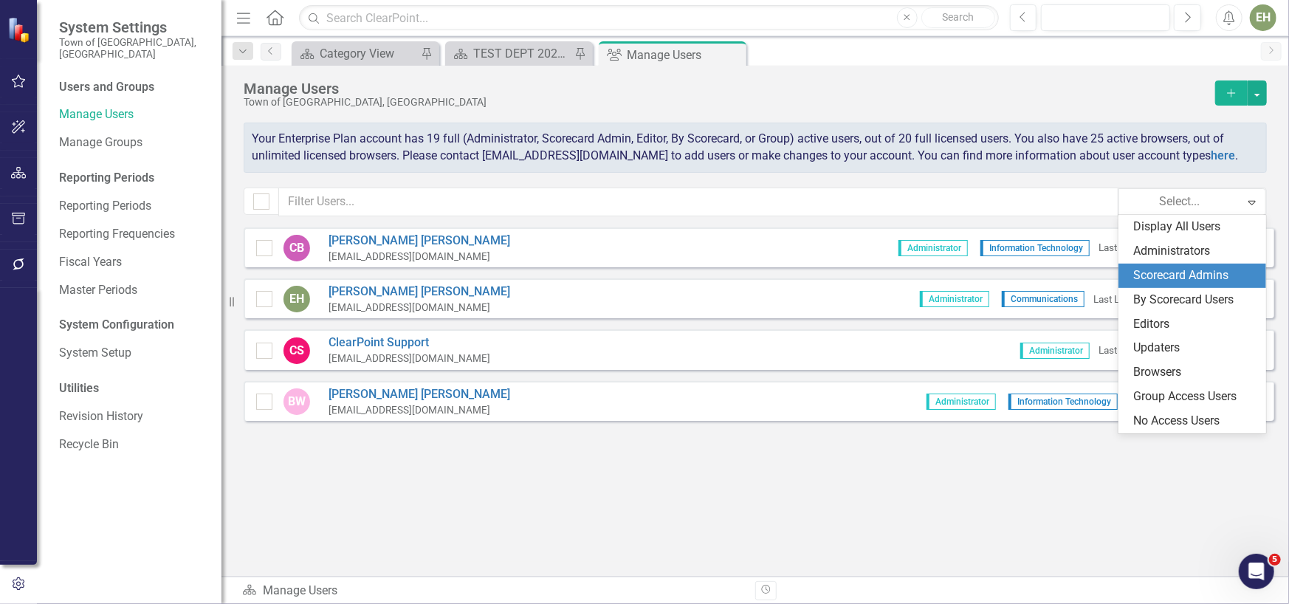
click at [1204, 275] on div "Scorecard Admins" at bounding box center [1195, 275] width 124 height 17
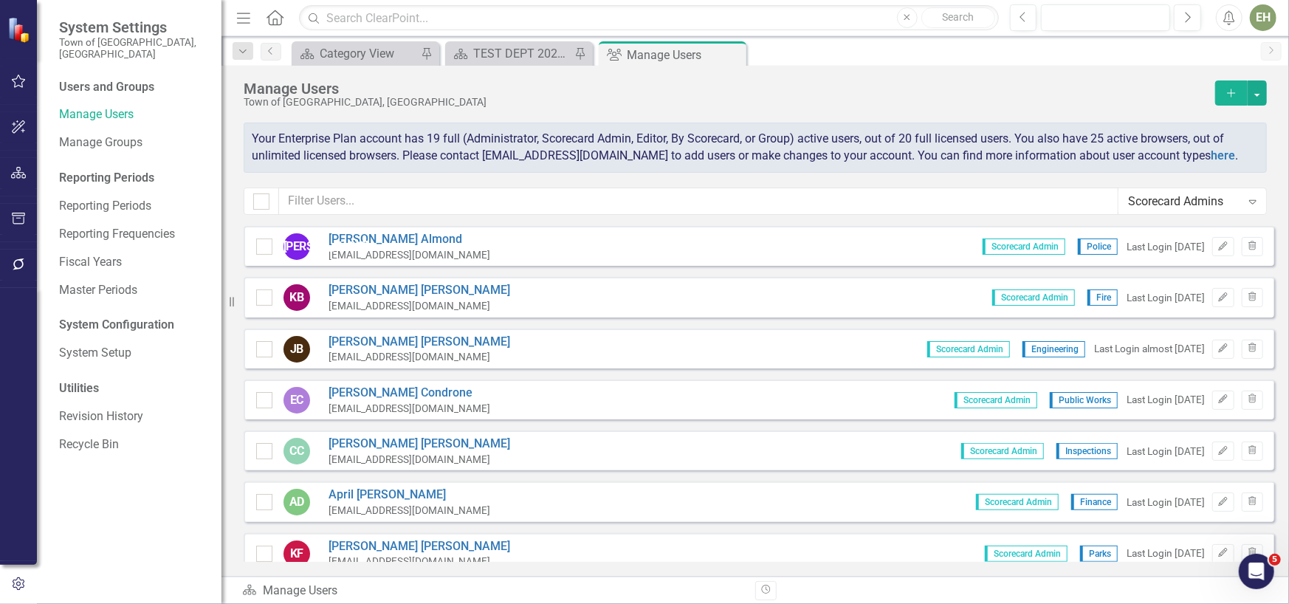
click at [1215, 197] on div "Scorecard Admins" at bounding box center [1184, 201] width 113 height 17
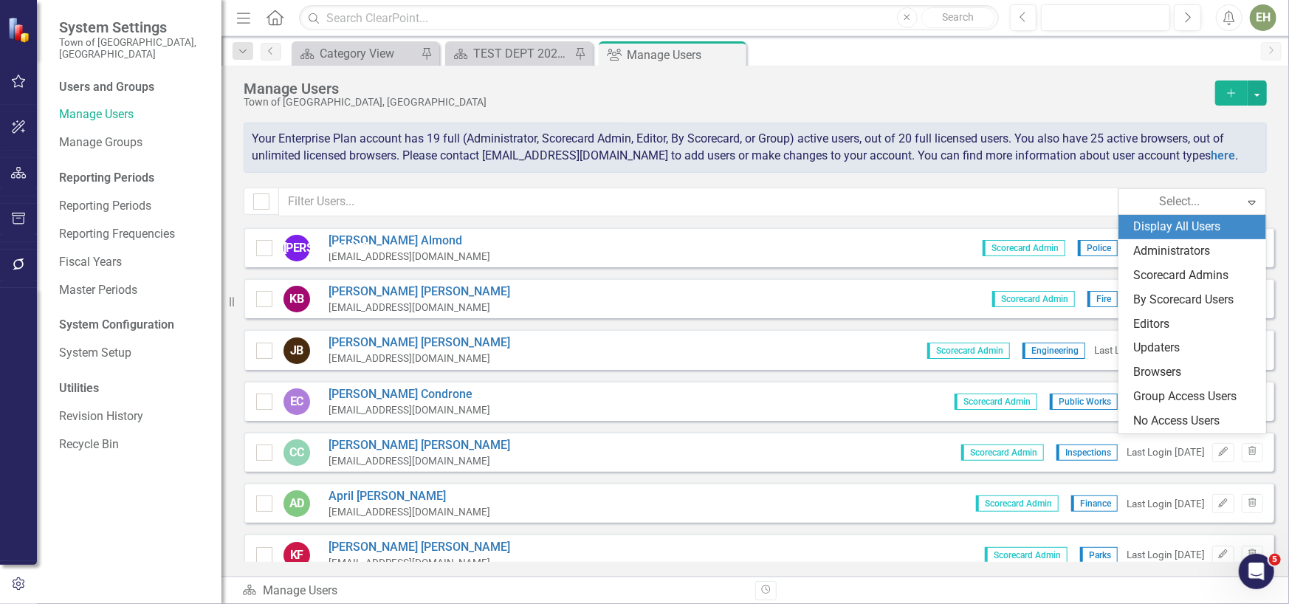
click at [1187, 230] on div "Display All Users" at bounding box center [1195, 226] width 124 height 17
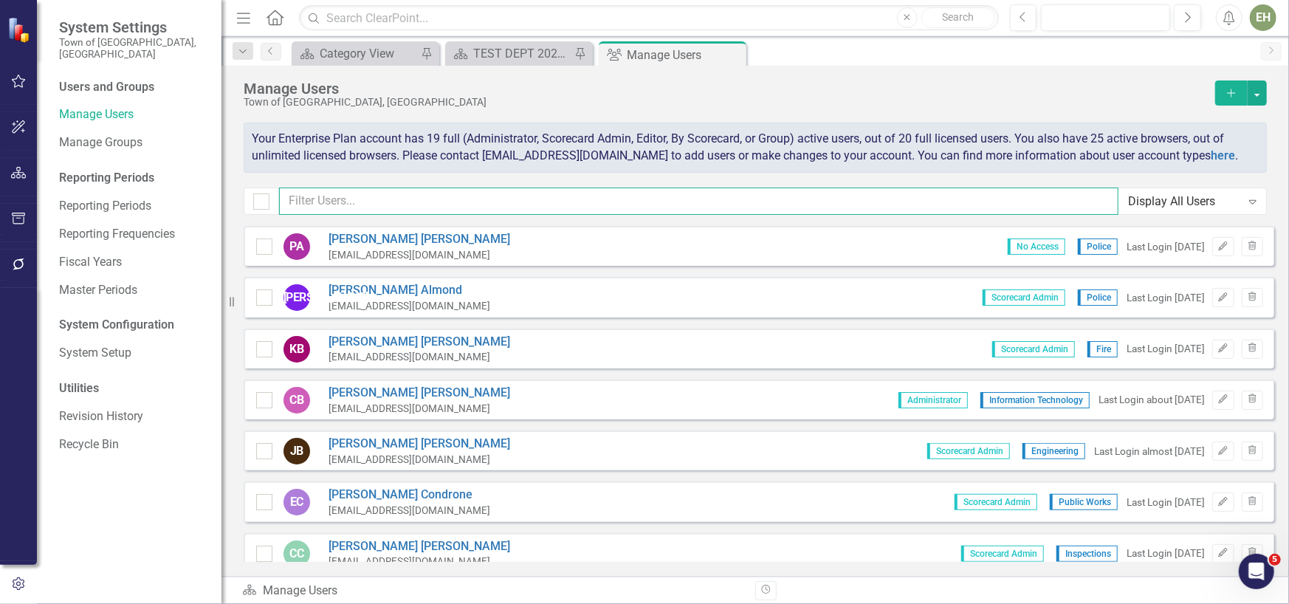
click at [678, 205] on input "text" at bounding box center [698, 200] width 839 height 27
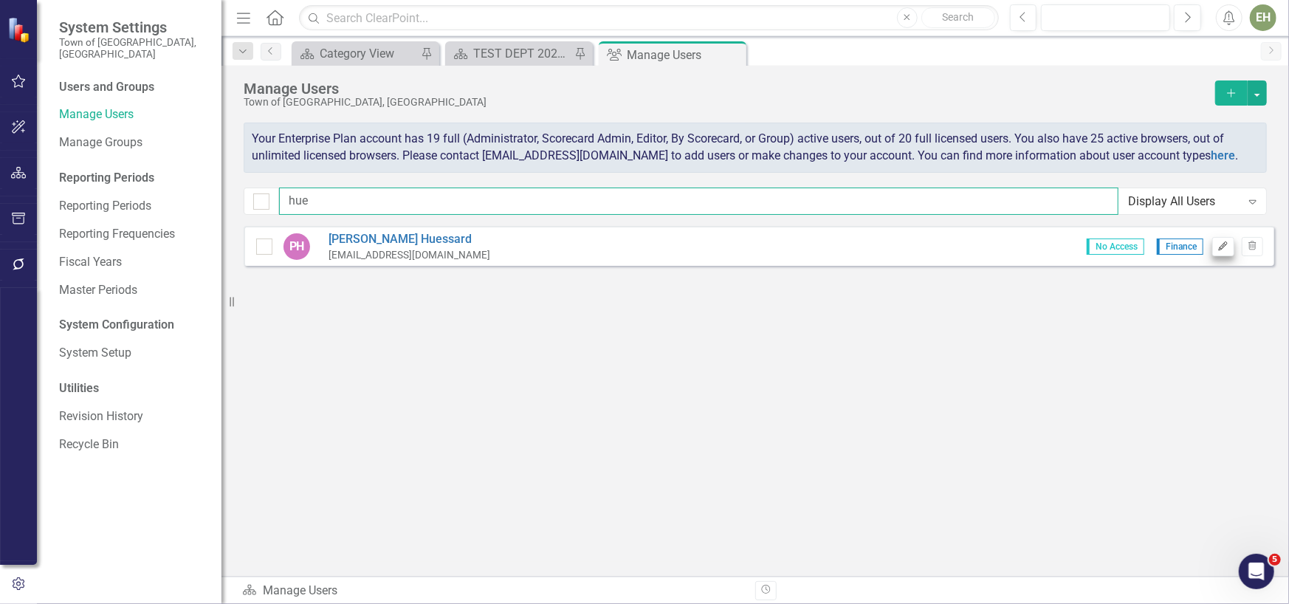
type input "hue"
click at [1219, 250] on button "Edit" at bounding box center [1222, 246] width 21 height 19
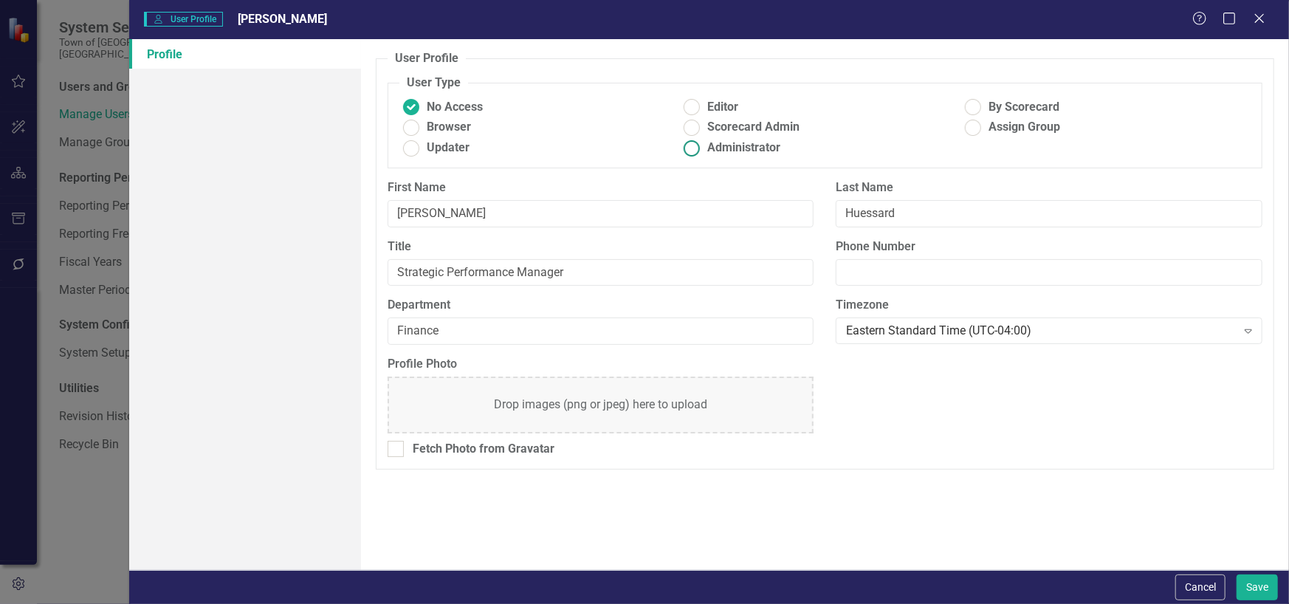
click at [754, 139] on span "Administrator" at bounding box center [743, 147] width 73 height 17
click at [703, 139] on input "Administrator" at bounding box center [691, 148] width 23 height 23
radio input "true"
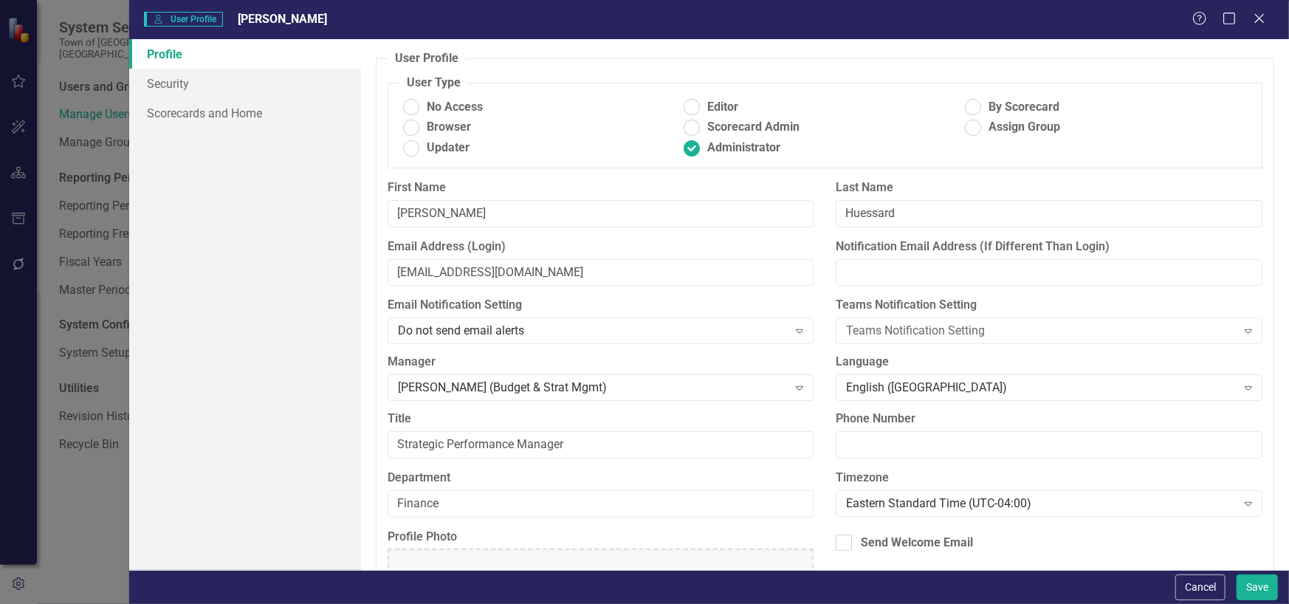
scroll to position [81, 0]
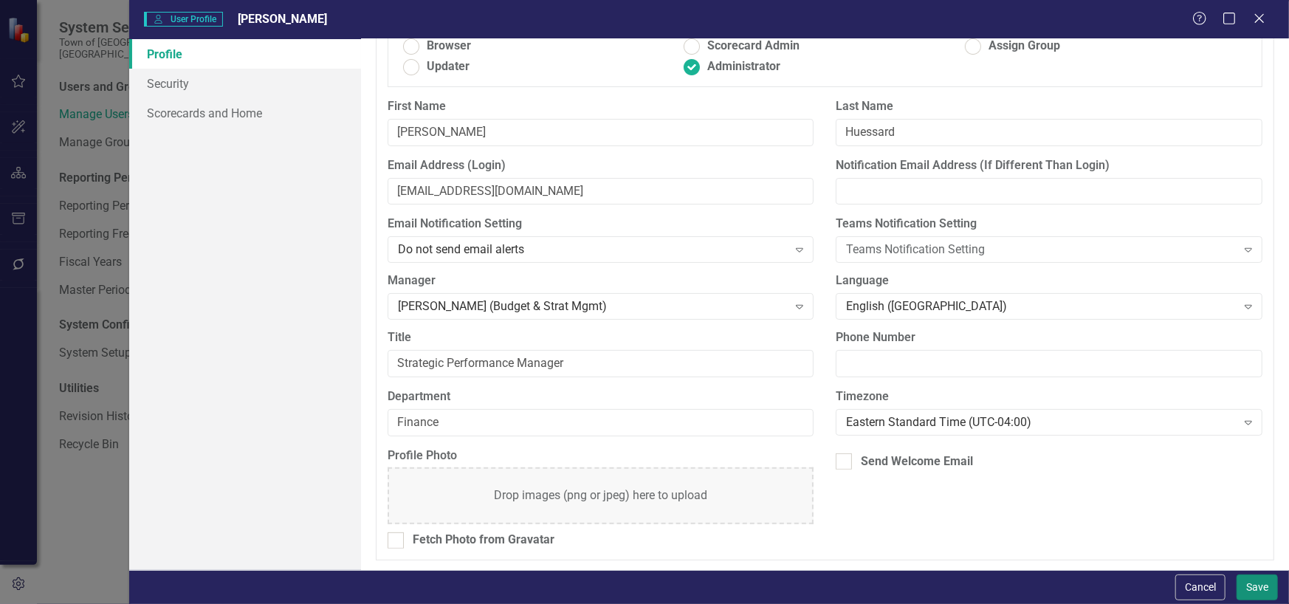
click at [1258, 585] on button "Save" at bounding box center [1256, 587] width 41 height 26
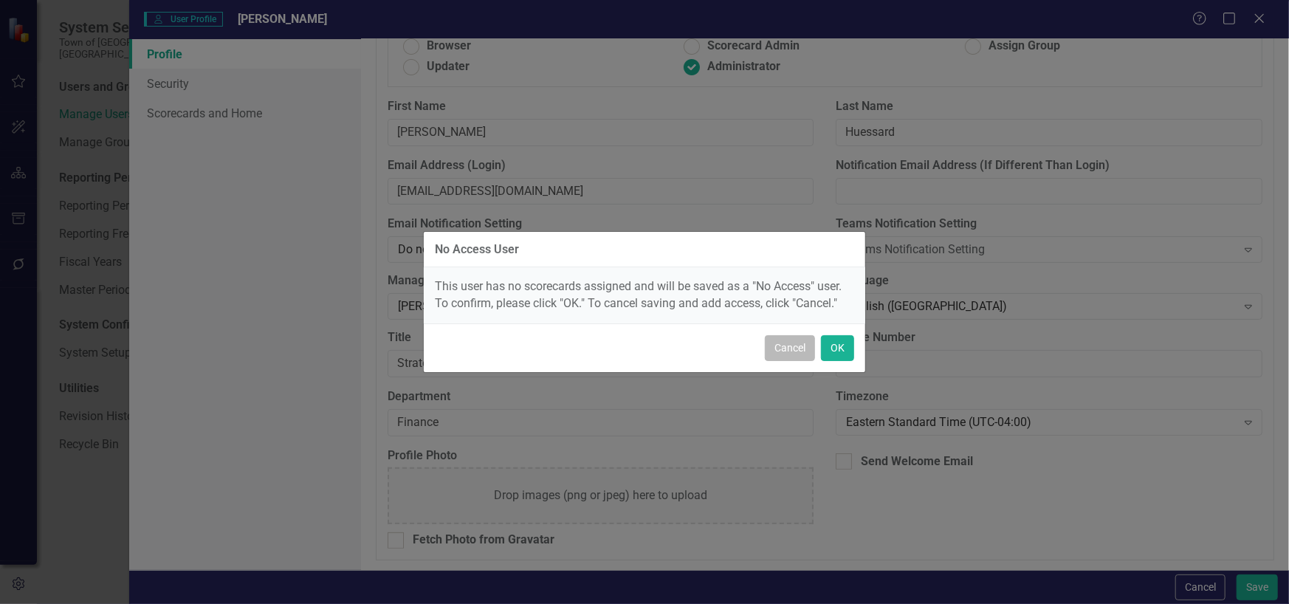
click at [789, 353] on button "Cancel" at bounding box center [790, 348] width 50 height 26
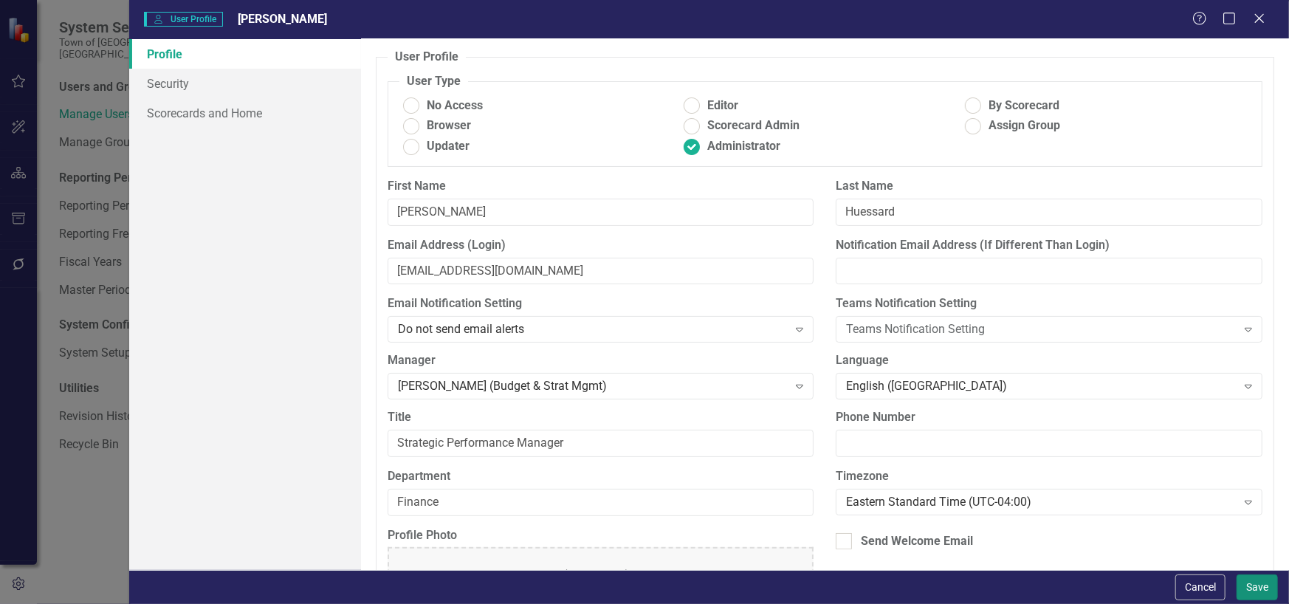
scroll to position [0, 0]
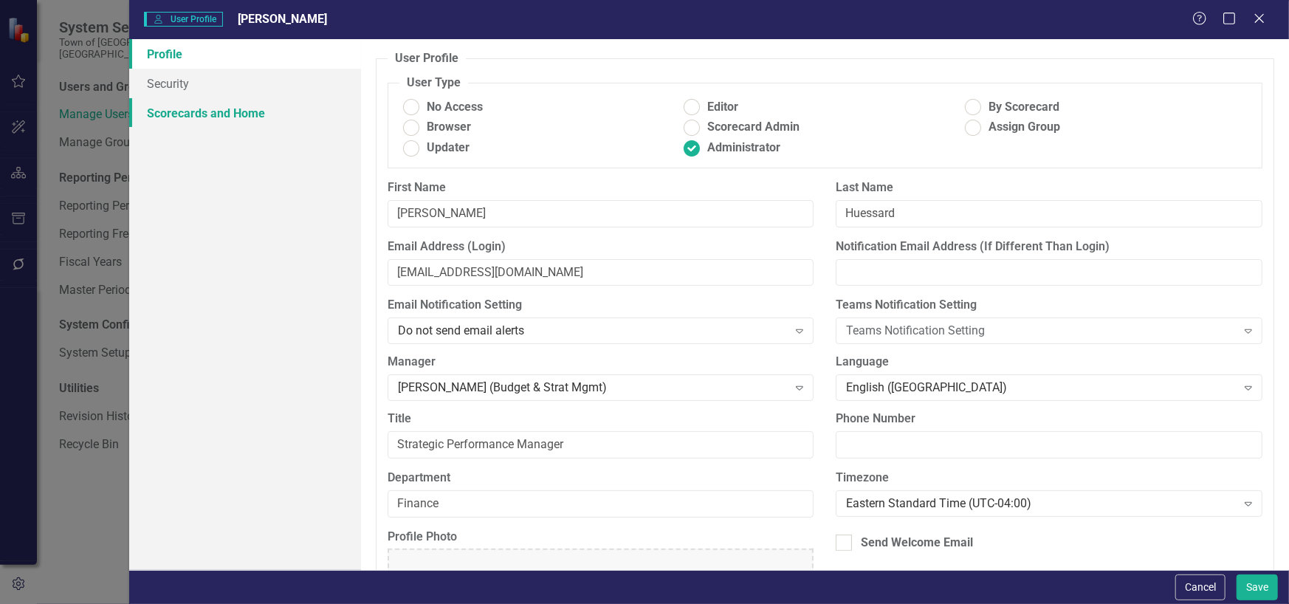
click at [252, 110] on link "Scorecards and Home" at bounding box center [245, 113] width 232 height 30
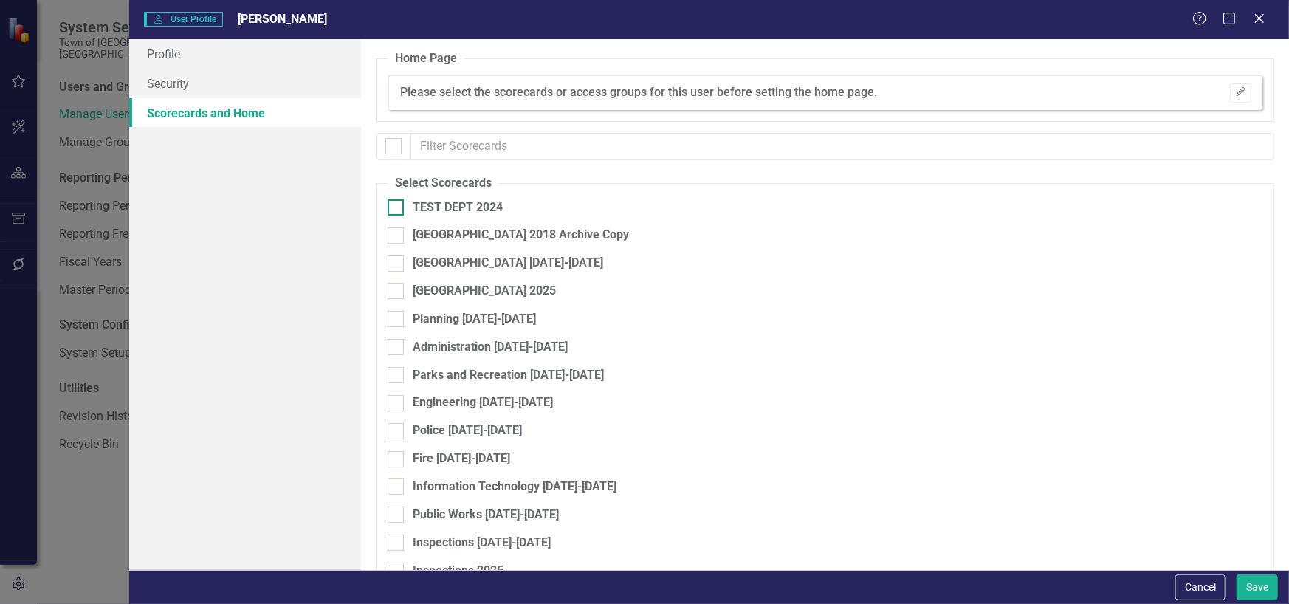
click at [390, 210] on div at bounding box center [395, 207] width 16 height 16
click at [390, 209] on input "TEST DEPT 2024" at bounding box center [392, 204] width 10 height 10
checkbox input "true"
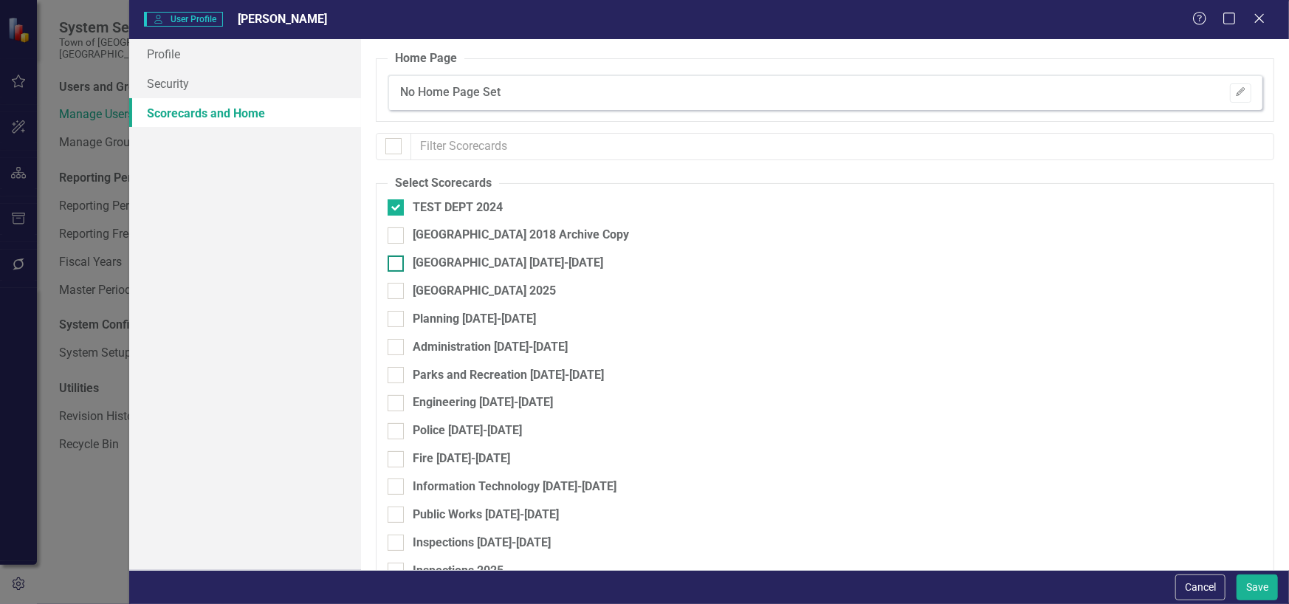
click at [397, 264] on div at bounding box center [395, 263] width 16 height 16
click at [397, 264] on input "[GEOGRAPHIC_DATA] [DATE]-[DATE]" at bounding box center [392, 260] width 10 height 10
checkbox input "true"
click at [391, 230] on input "[GEOGRAPHIC_DATA] 2018 Archive Copy" at bounding box center [392, 232] width 10 height 10
checkbox input "true"
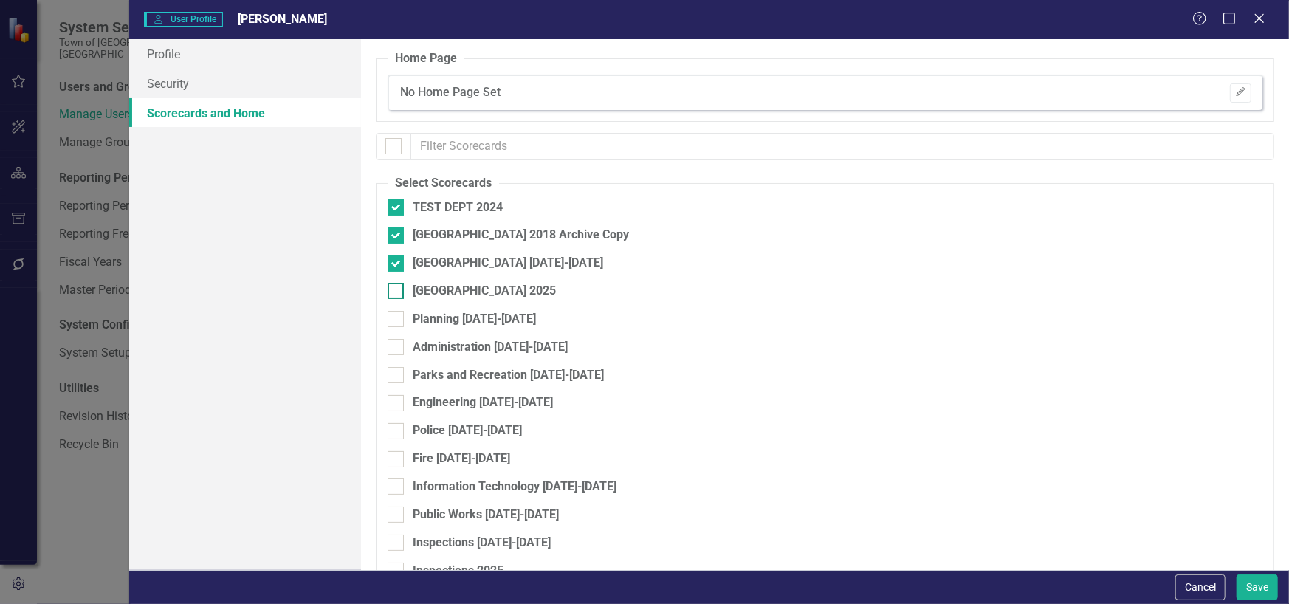
click at [393, 288] on input "[GEOGRAPHIC_DATA] 2025" at bounding box center [392, 288] width 10 height 10
checkbox input "true"
click at [1235, 94] on icon "button" at bounding box center [1239, 91] width 9 height 9
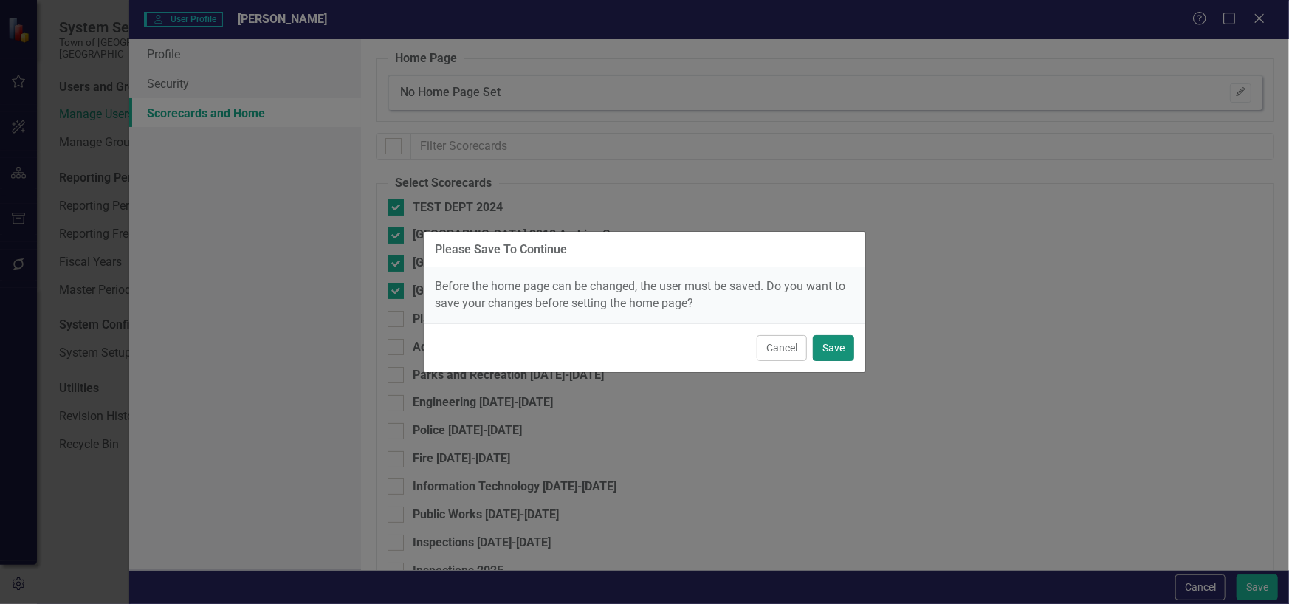
click at [833, 343] on button "Save" at bounding box center [833, 348] width 41 height 26
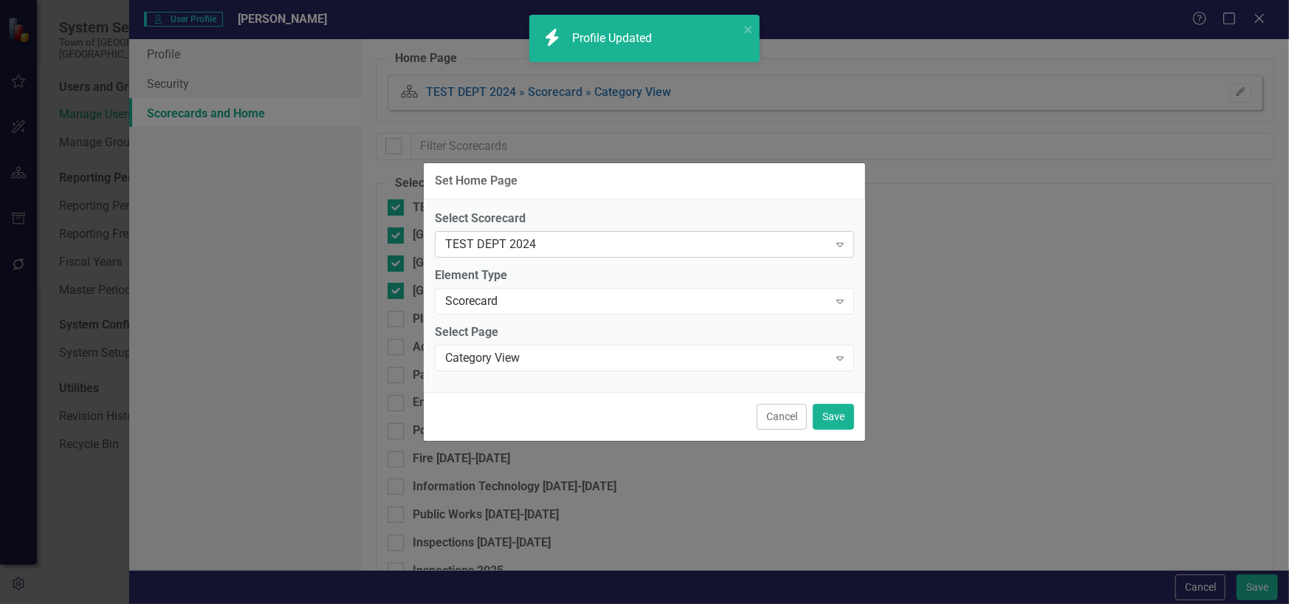
click at [823, 242] on div "TEST DEPT 2024" at bounding box center [636, 244] width 383 height 17
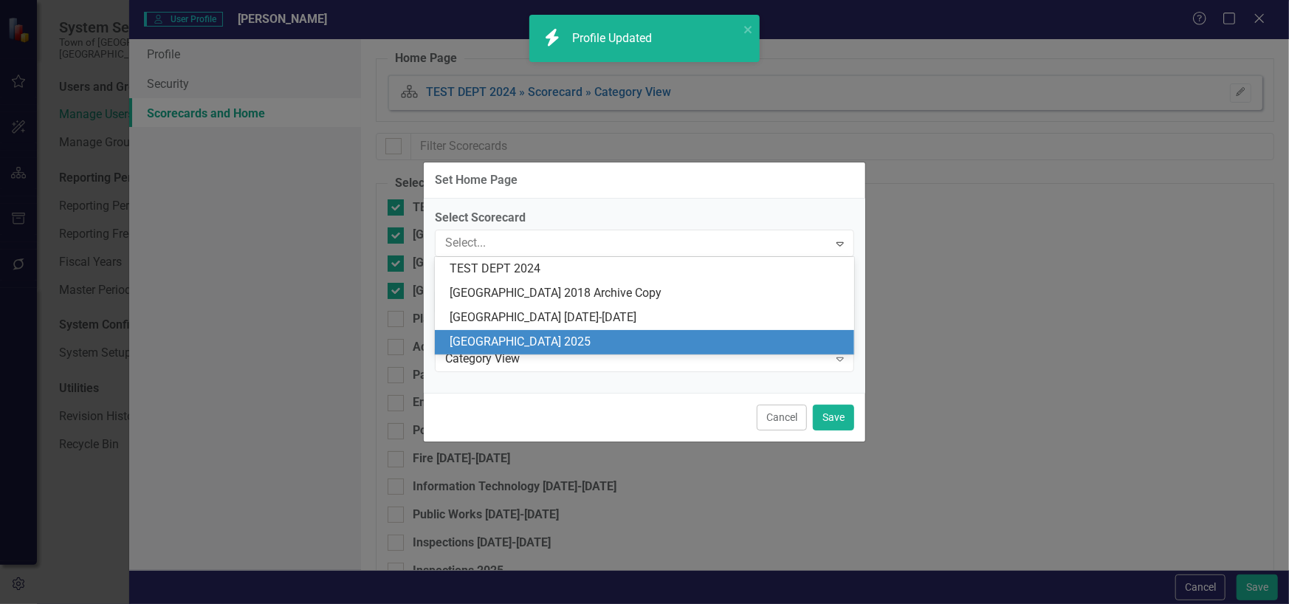
click at [767, 337] on div "[GEOGRAPHIC_DATA] 2025" at bounding box center [647, 342] width 396 height 17
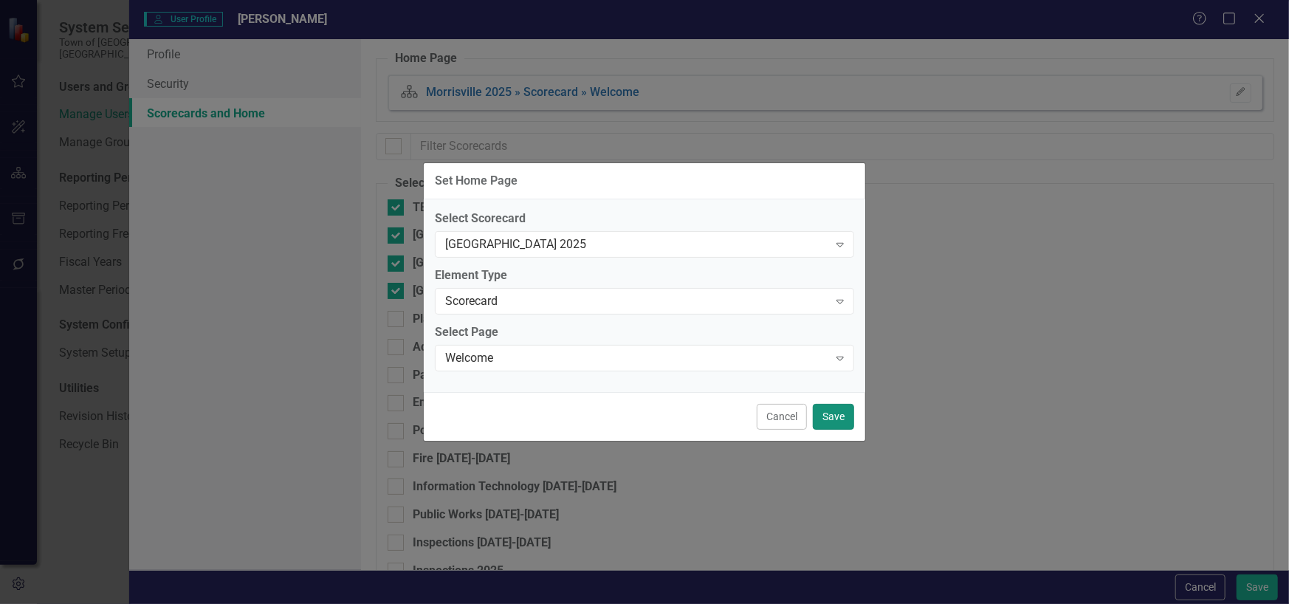
click at [834, 414] on button "Save" at bounding box center [833, 417] width 41 height 26
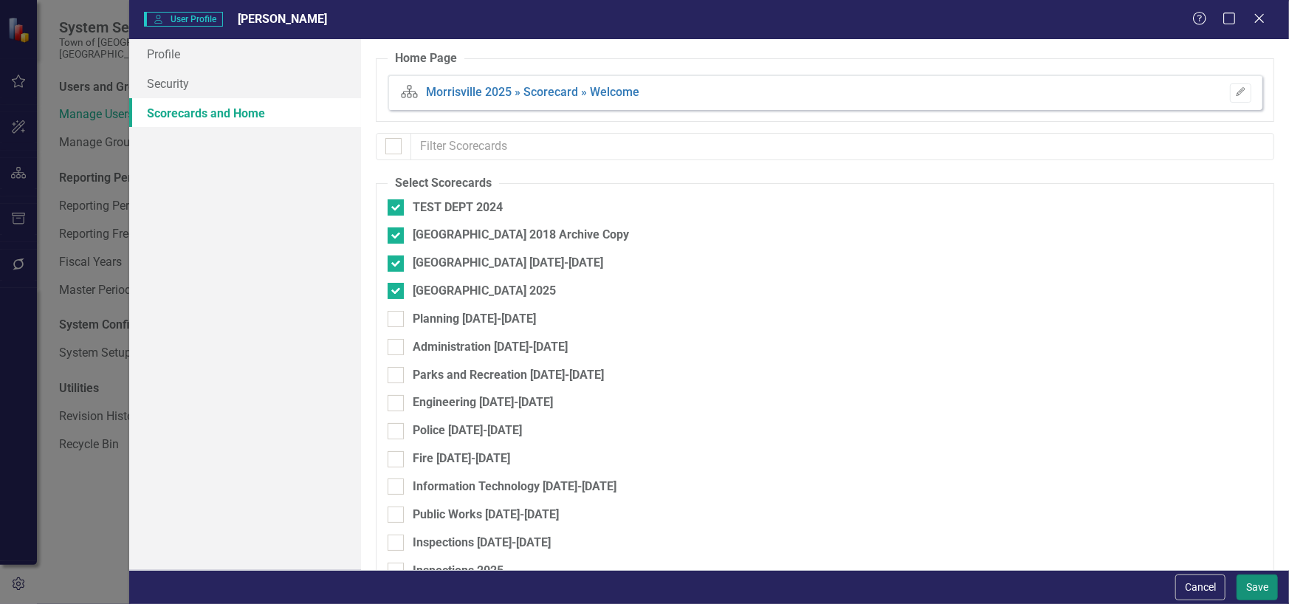
click at [1264, 582] on button "Save" at bounding box center [1256, 587] width 41 height 26
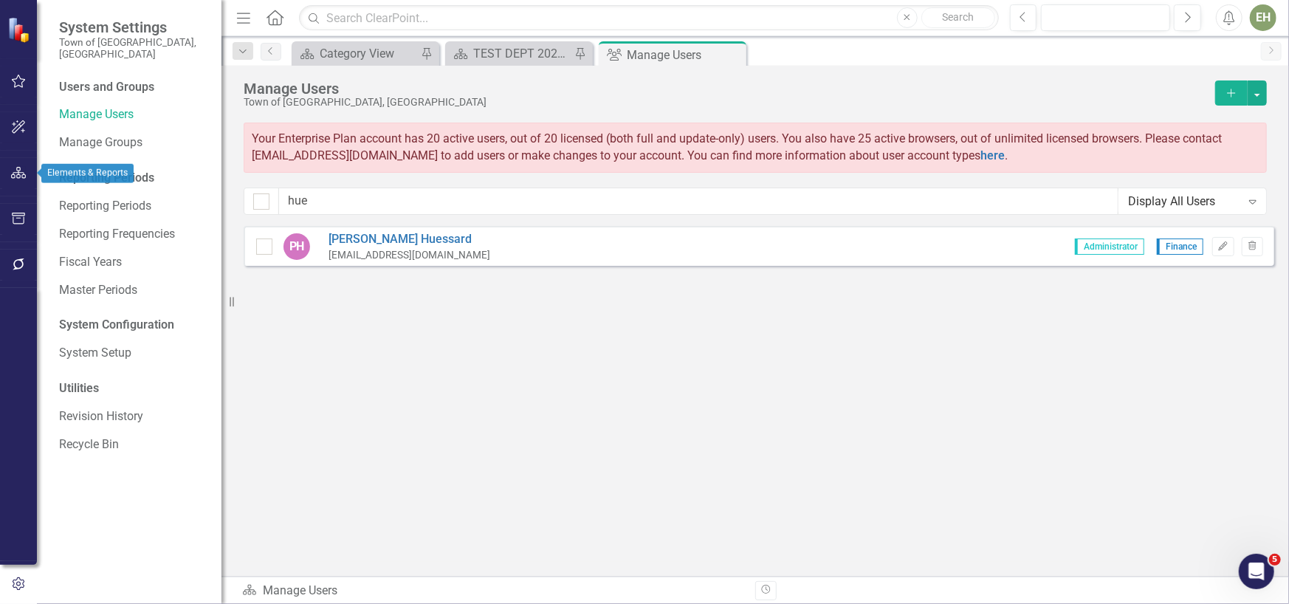
click at [19, 170] on icon "button" at bounding box center [18, 173] width 15 height 12
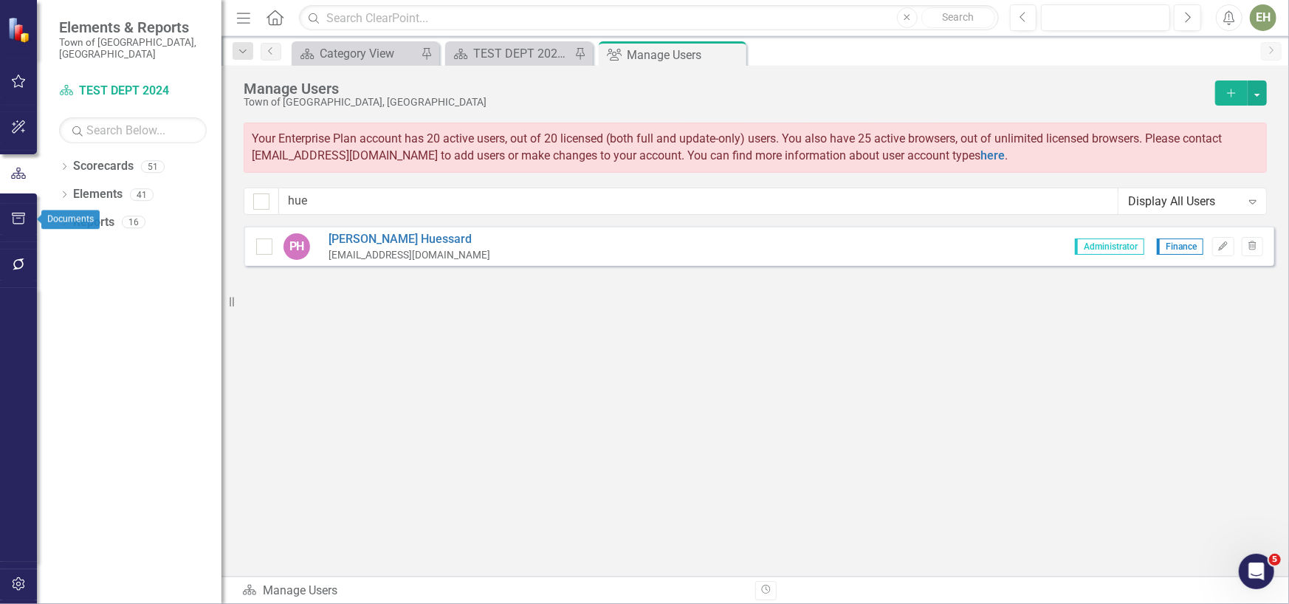
click at [21, 213] on icon "button" at bounding box center [18, 219] width 15 height 12
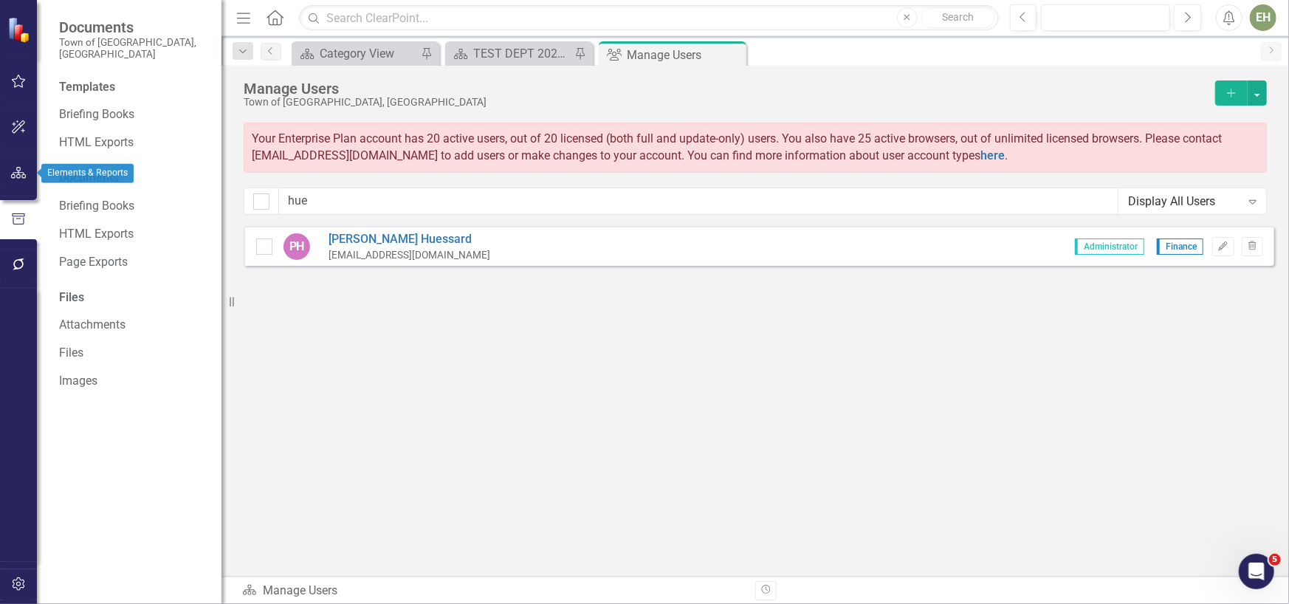
click at [15, 171] on icon "button" at bounding box center [18, 173] width 15 height 12
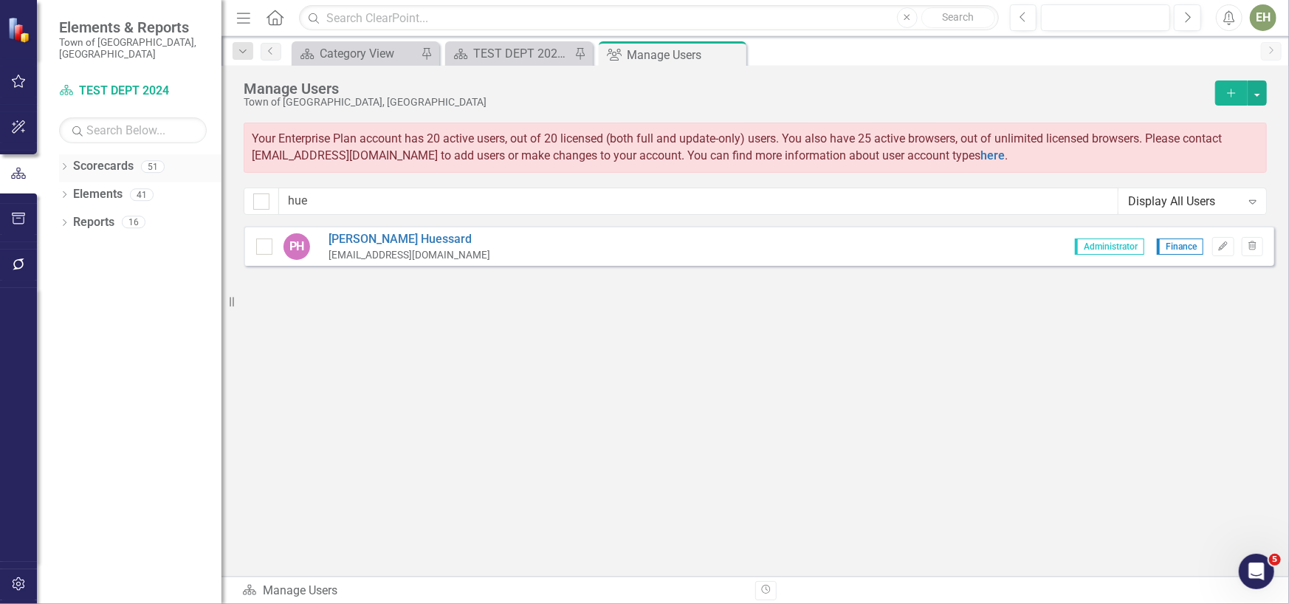
click at [60, 164] on icon "Dropdown" at bounding box center [64, 168] width 10 height 8
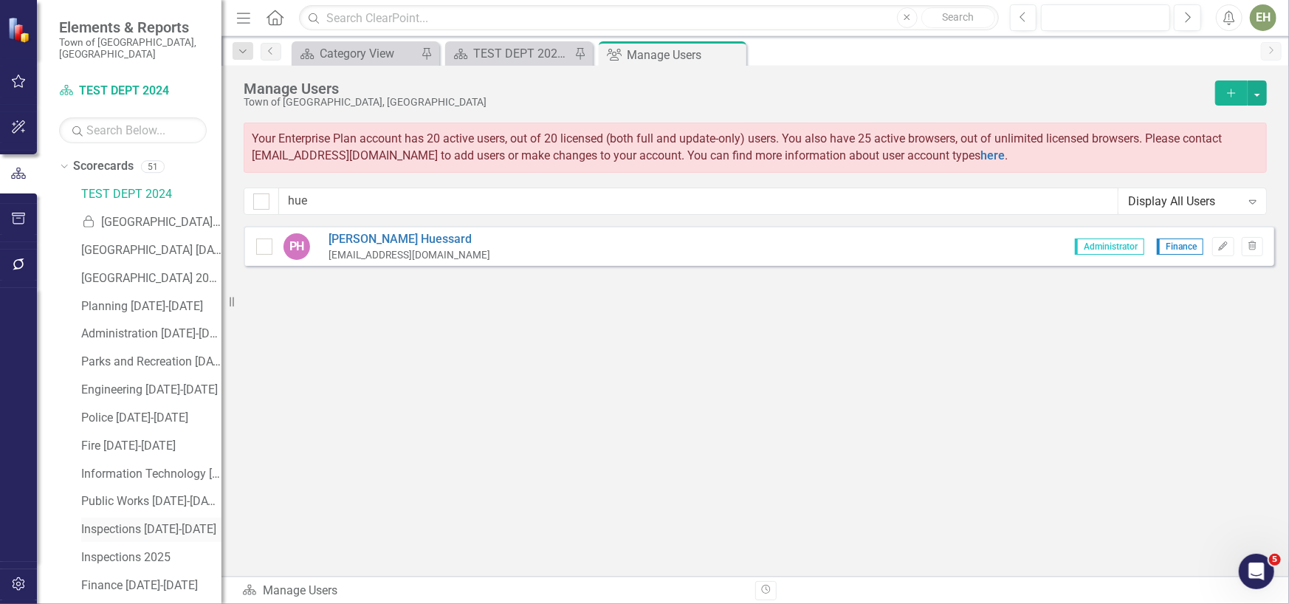
click at [137, 521] on link "Inspections [DATE]-[DATE]" at bounding box center [151, 529] width 140 height 17
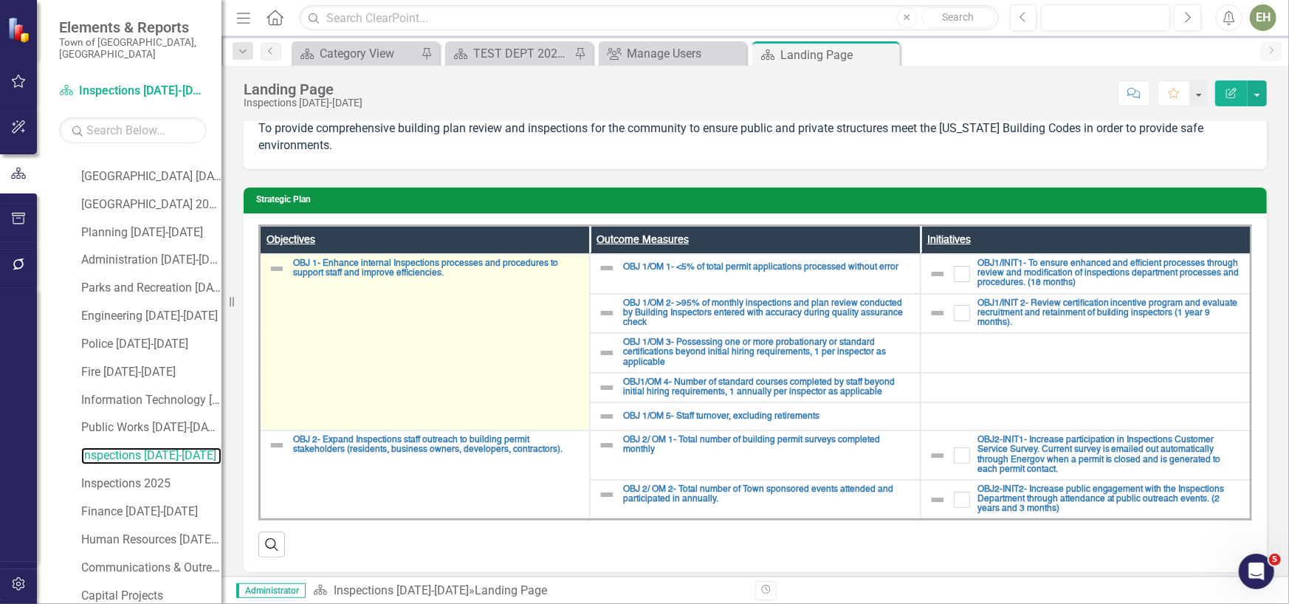
scroll to position [106, 0]
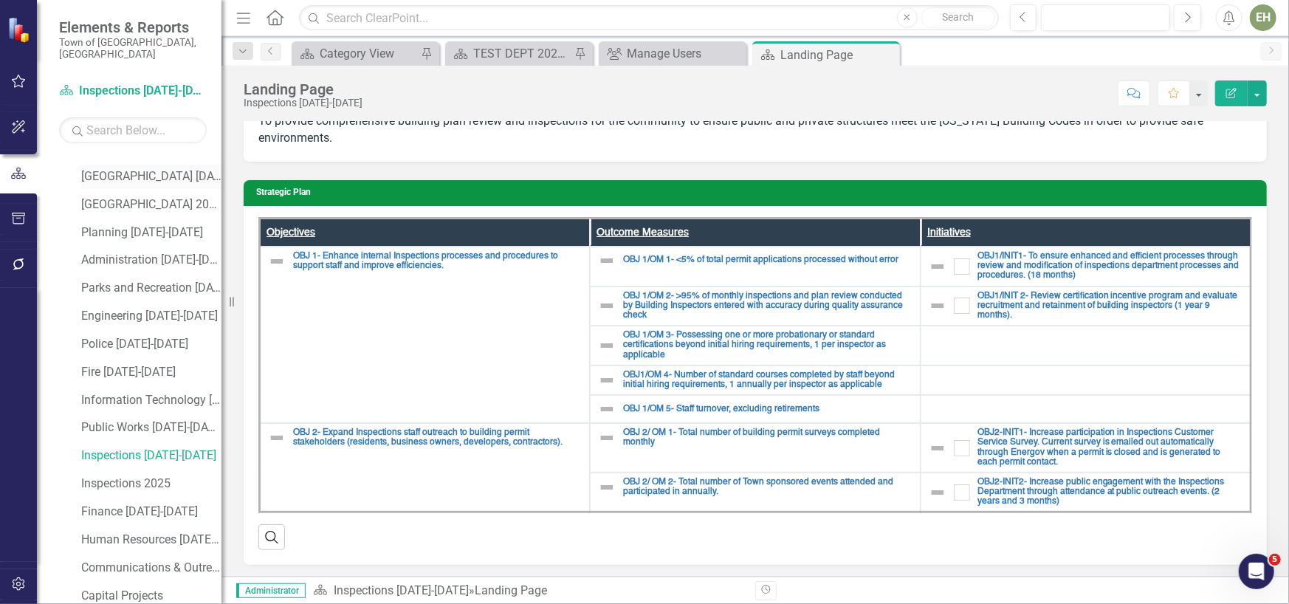
click at [132, 168] on link "[GEOGRAPHIC_DATA] [DATE]-[DATE]" at bounding box center [151, 176] width 140 height 17
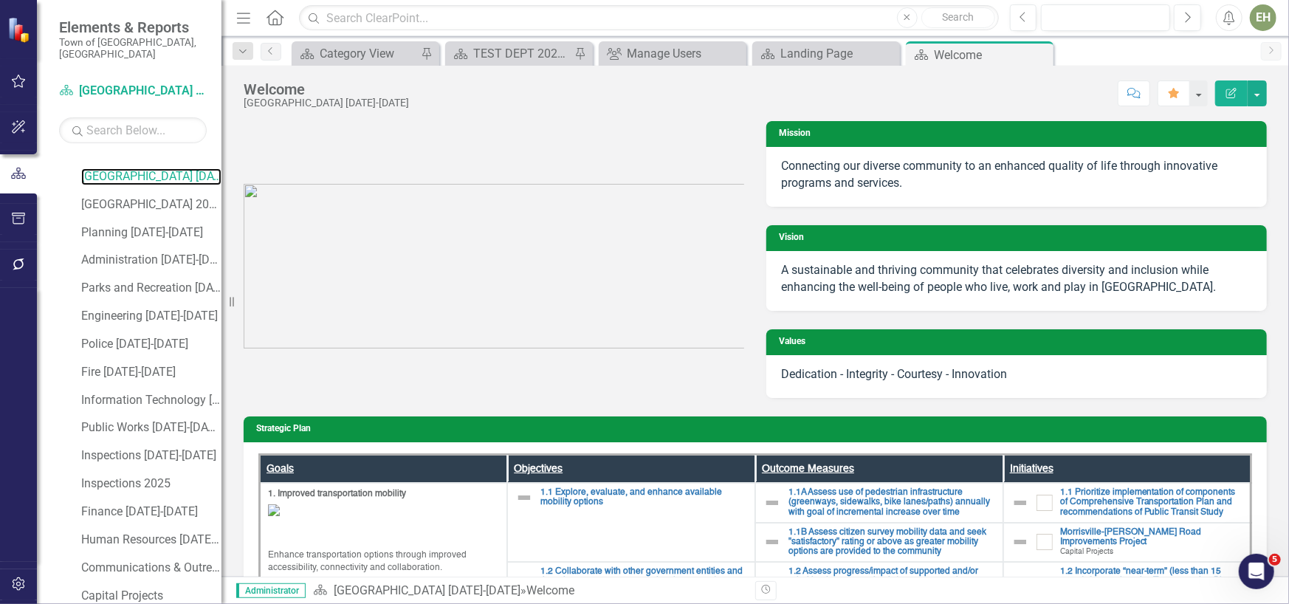
scroll to position [74, 0]
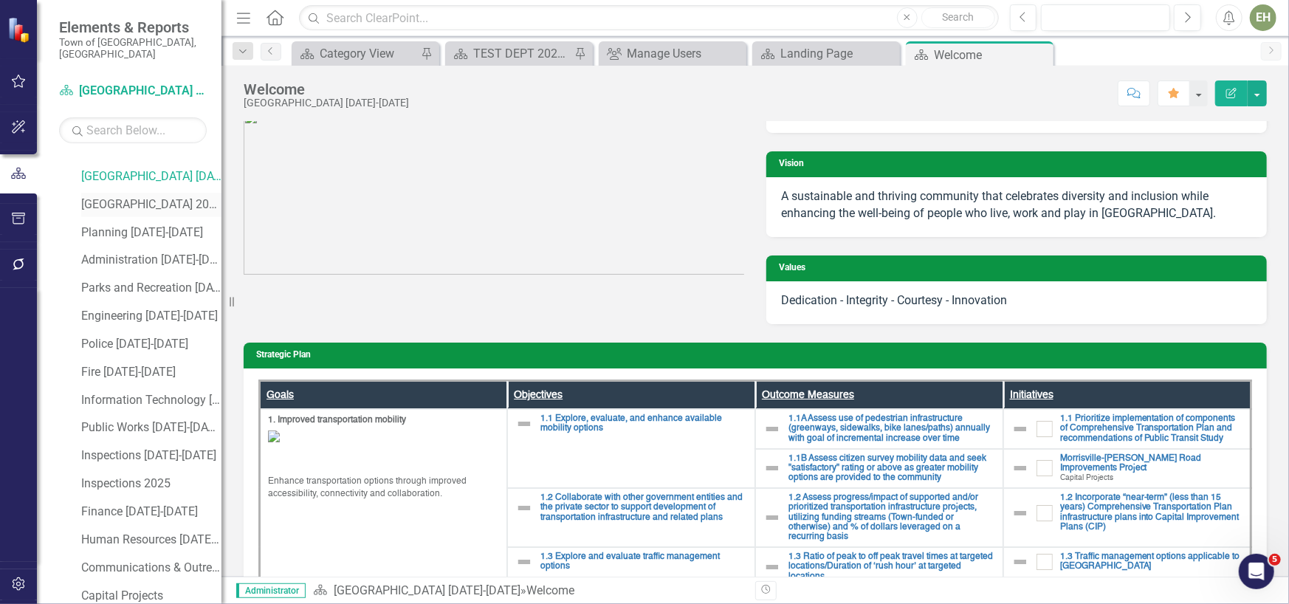
click at [103, 196] on link "[GEOGRAPHIC_DATA] 2025" at bounding box center [151, 204] width 140 height 17
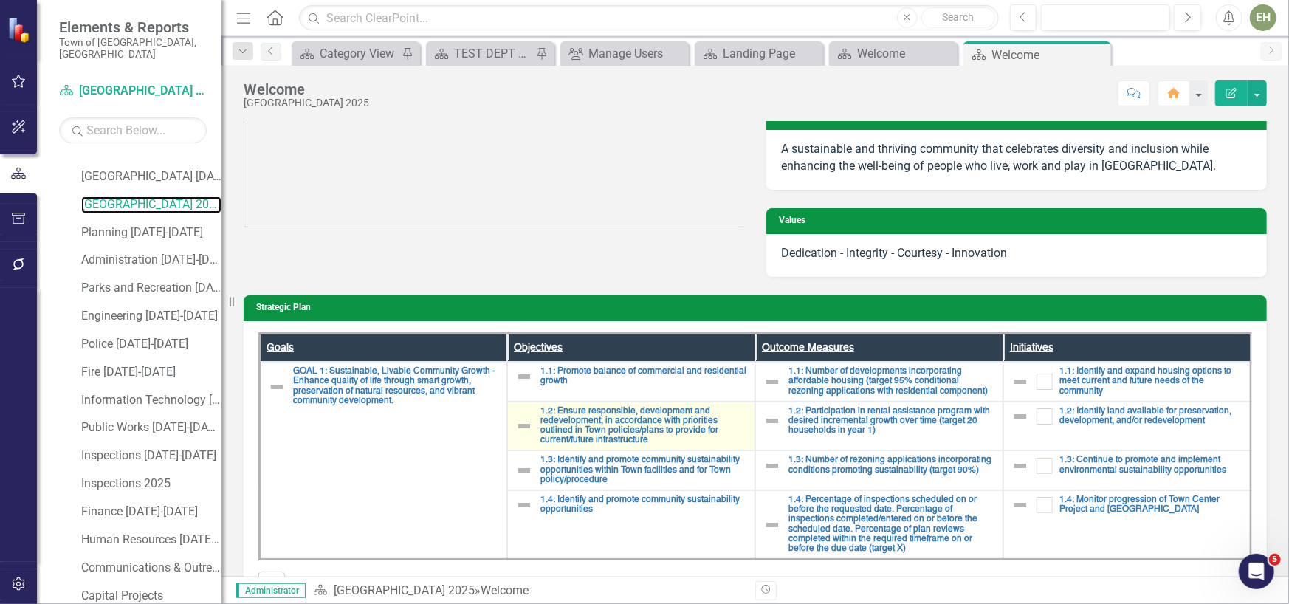
scroll to position [148, 0]
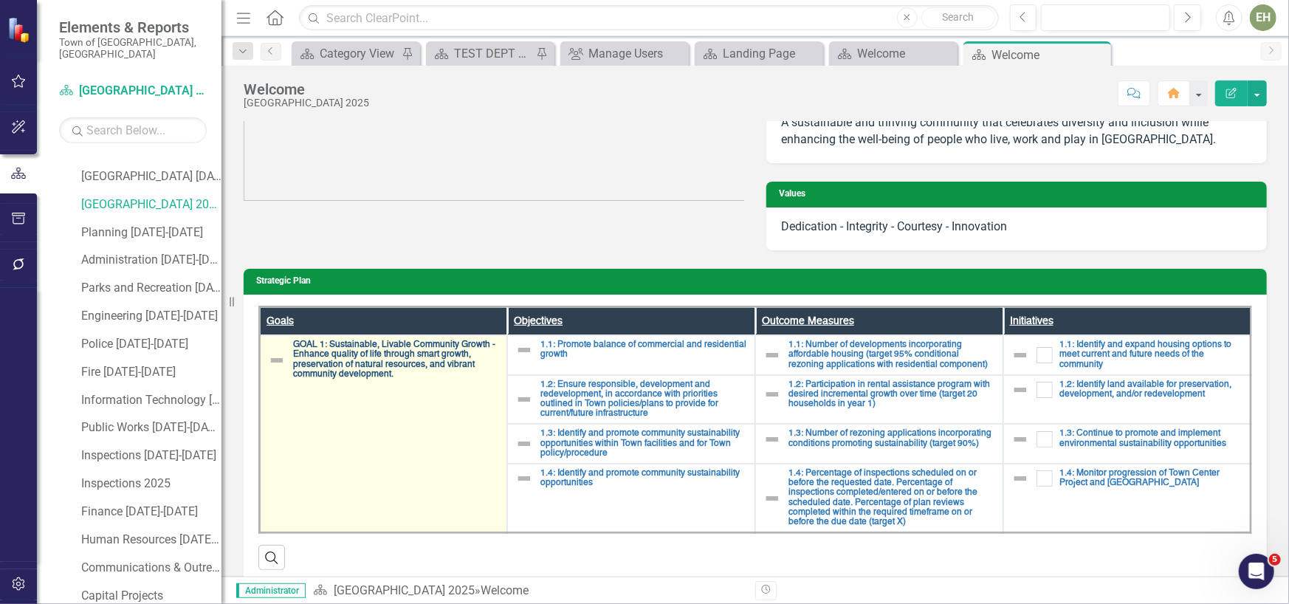
click at [384, 359] on link "GOAL 1: Sustainable, Livable Community Growth - Enhance quality of life through…" at bounding box center [396, 359] width 206 height 39
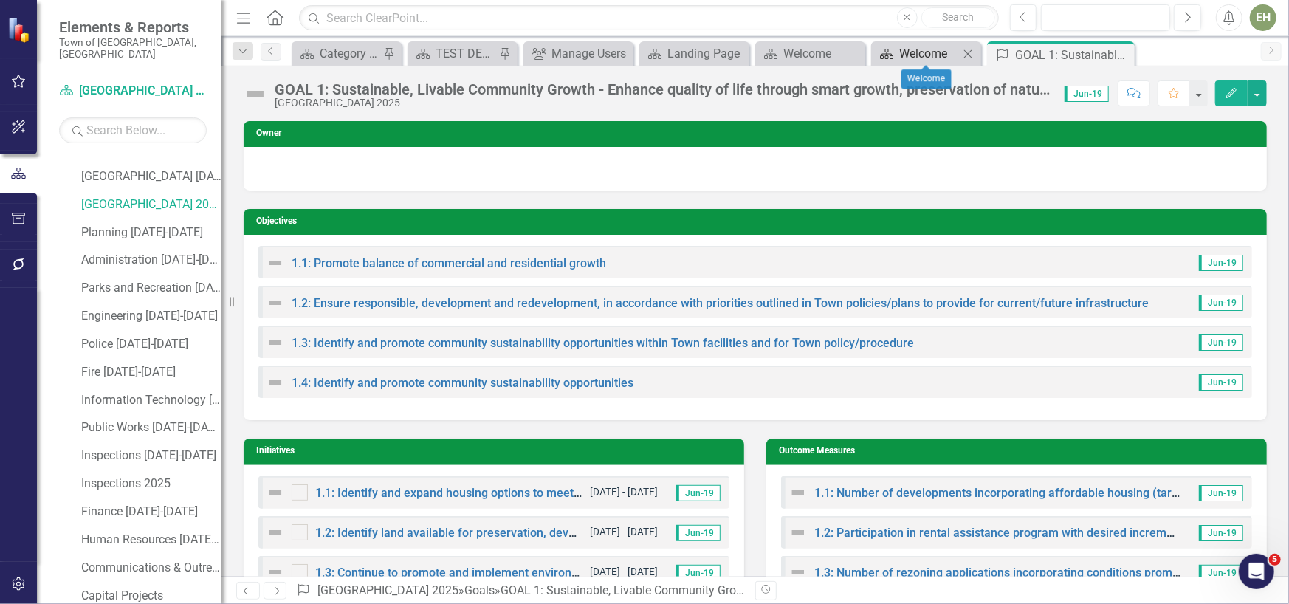
click at [923, 51] on div "Welcome" at bounding box center [929, 53] width 60 height 18
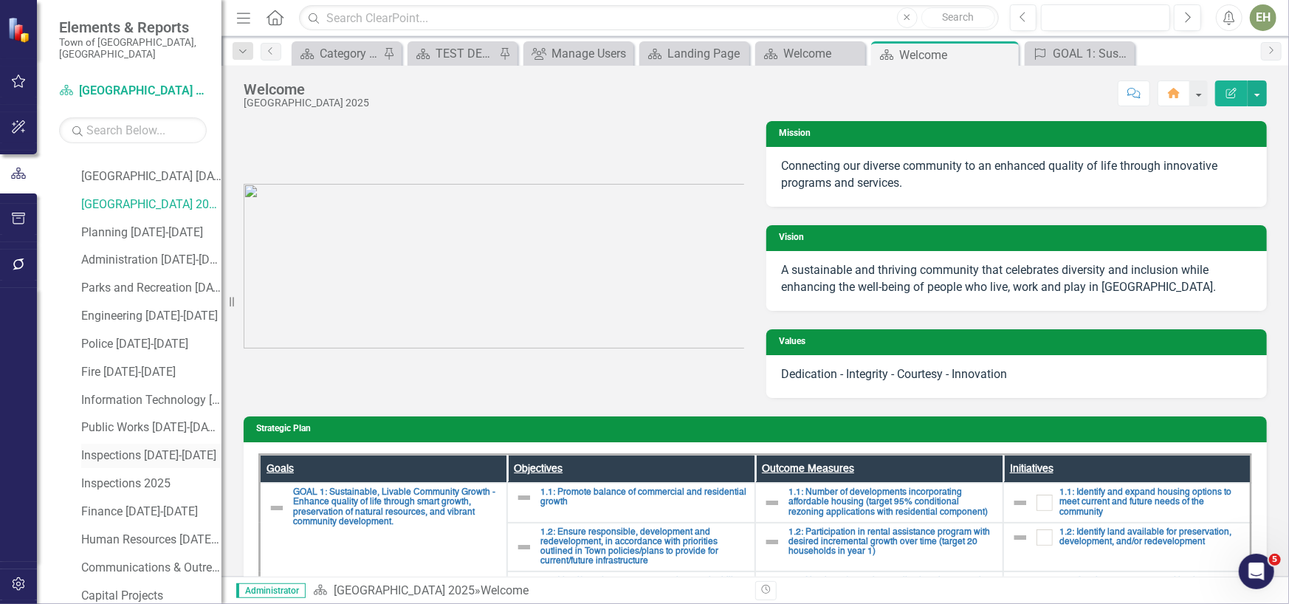
click at [156, 447] on link "Inspections [DATE]-[DATE]" at bounding box center [151, 455] width 140 height 17
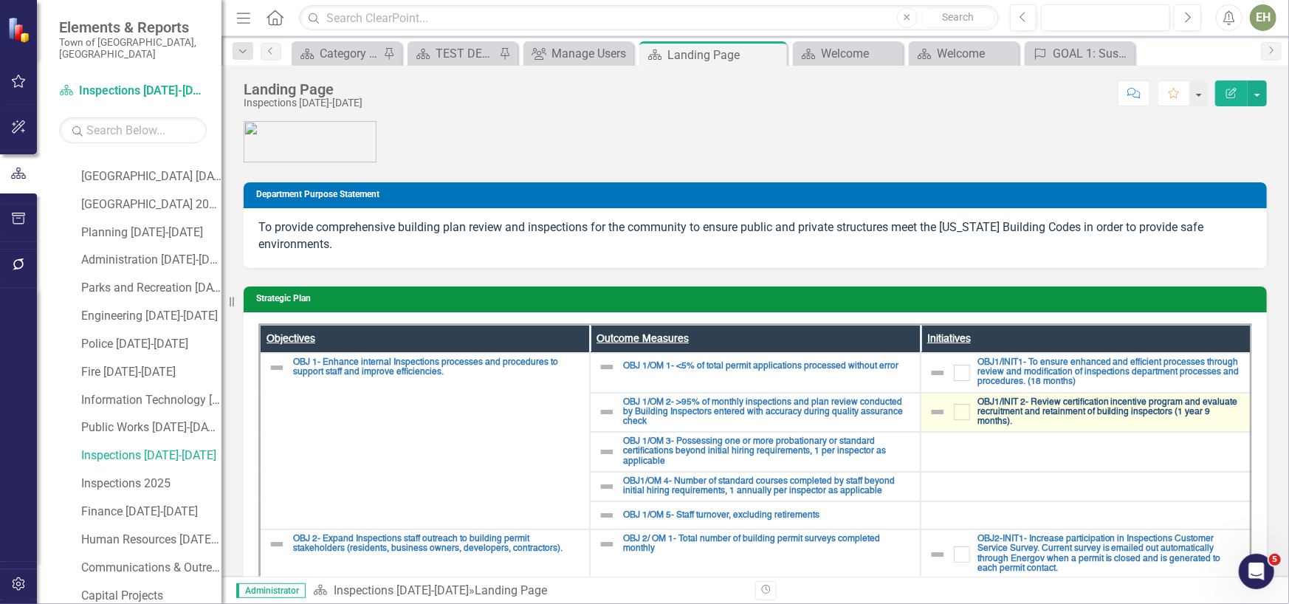
click at [1044, 410] on link "OBJ1/INIT 2- Review certification incentive program and evaluate recruitment an…" at bounding box center [1109, 413] width 265 height 30
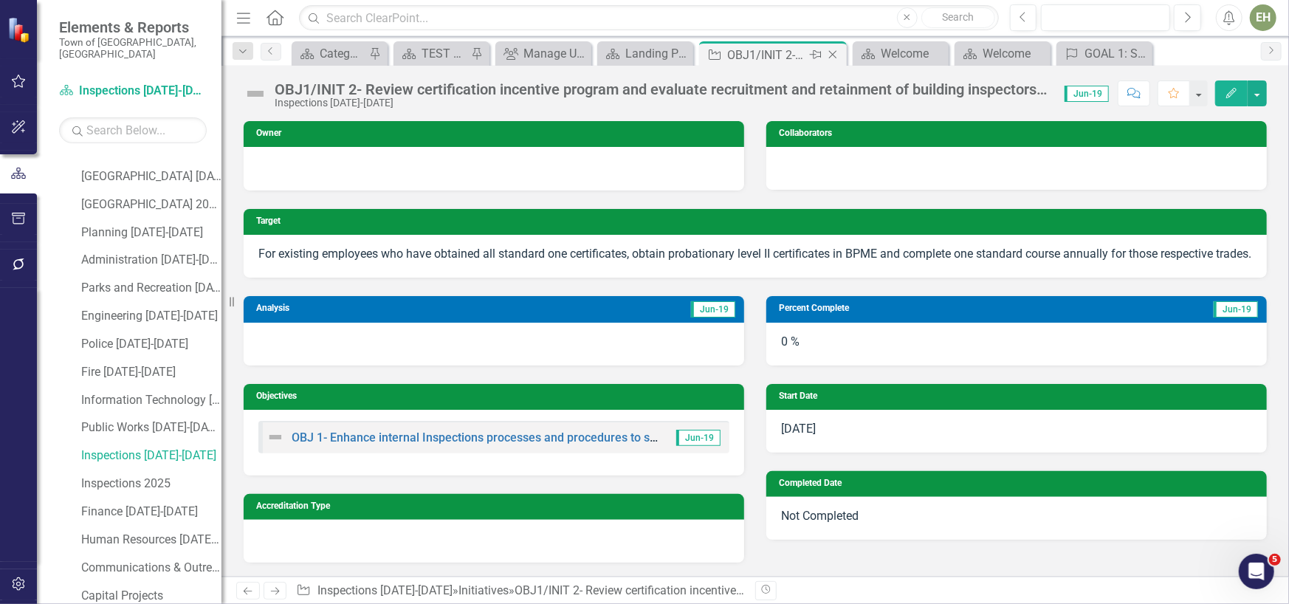
click at [836, 54] on icon "Close" at bounding box center [832, 55] width 15 height 12
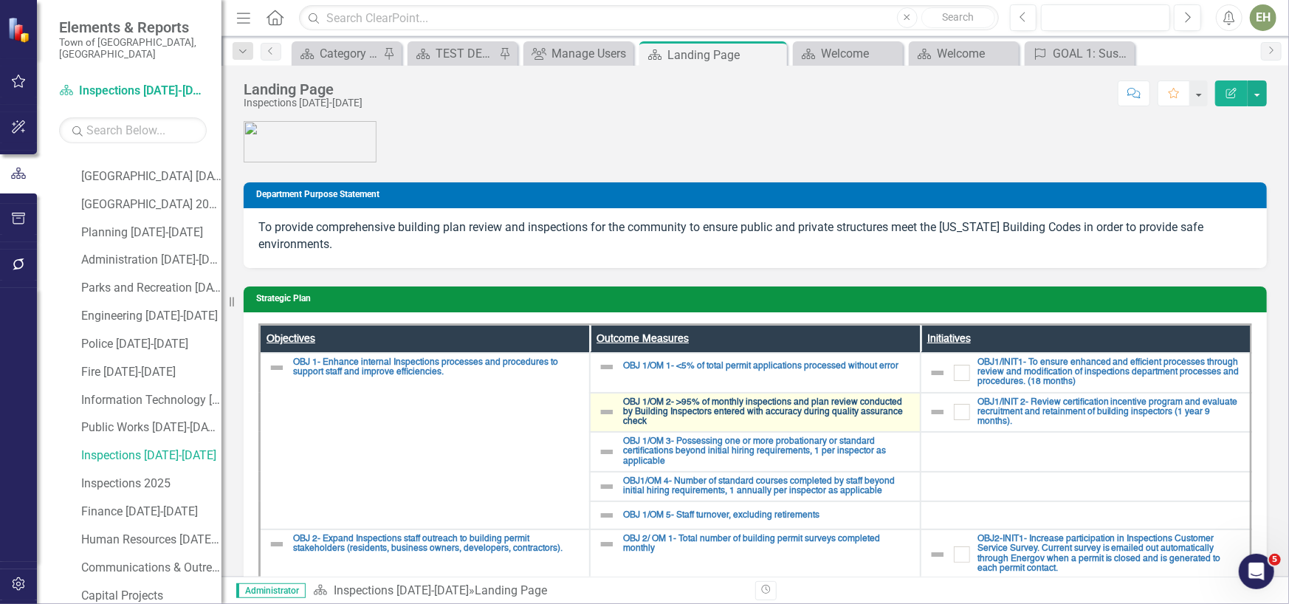
click at [763, 411] on link "OBJ 1/OM 2- >95% of monthly inspections and plan review conducted by Building I…" at bounding box center [767, 413] width 289 height 30
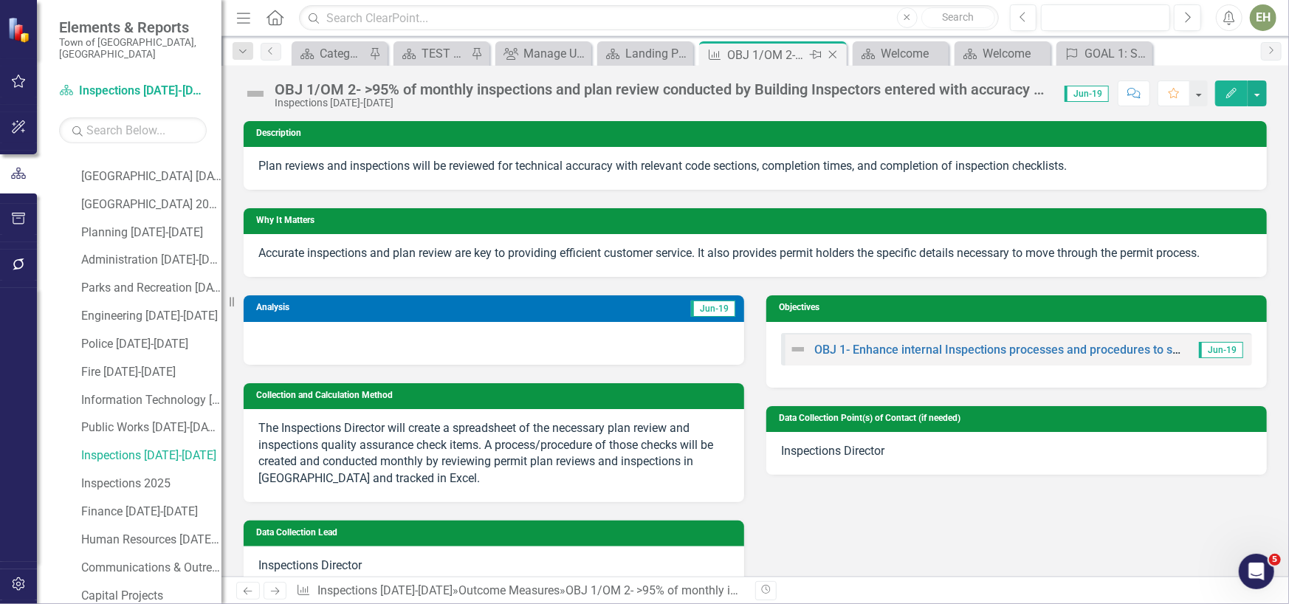
click at [833, 50] on icon "Close" at bounding box center [832, 55] width 15 height 12
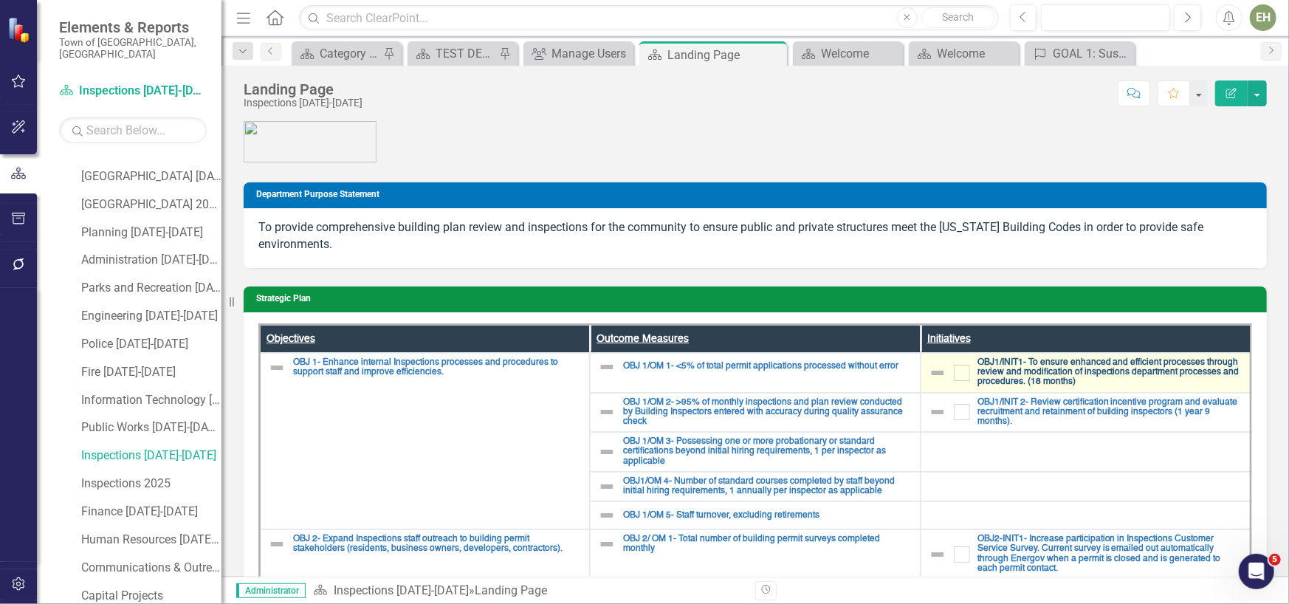
click at [996, 372] on link "OBJ1/INIT1- To ensure enhanced and efficient processes through review and modif…" at bounding box center [1109, 373] width 265 height 30
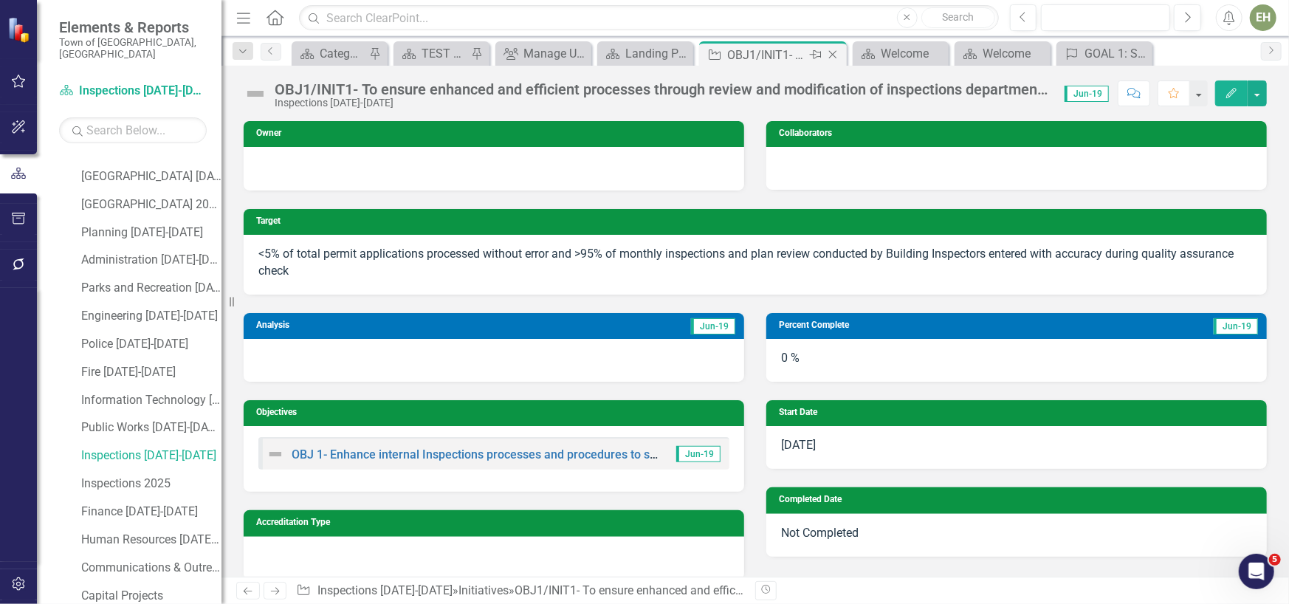
click at [838, 55] on icon "Close" at bounding box center [832, 55] width 15 height 12
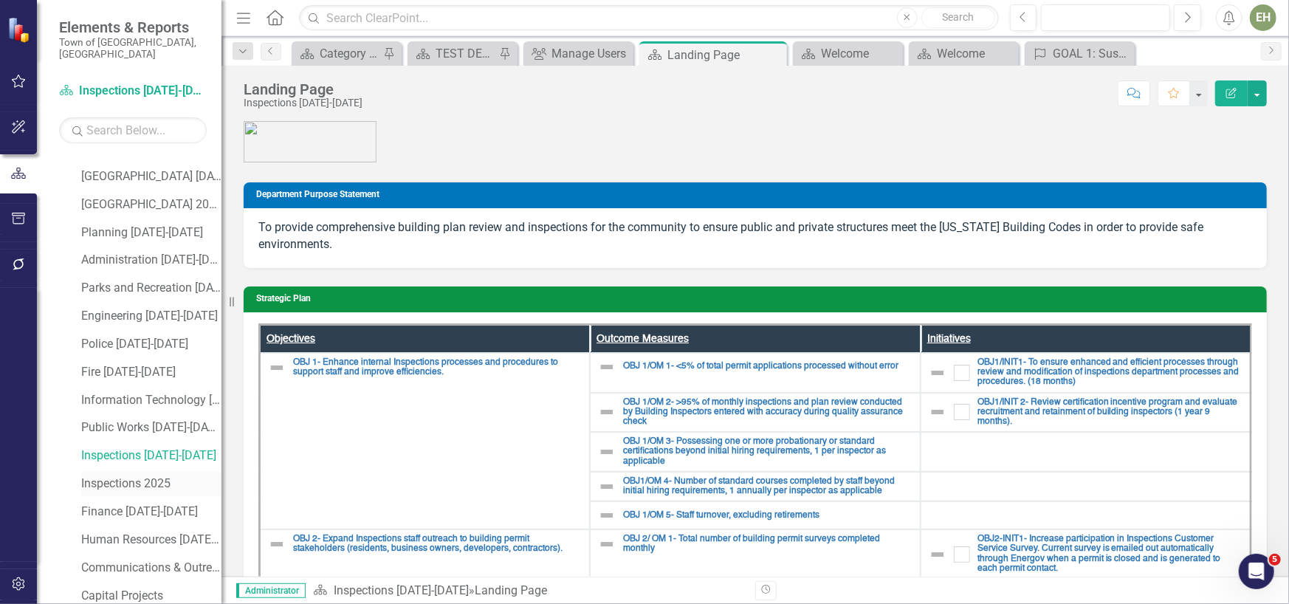
click at [145, 475] on link "Inspections 2025" at bounding box center [151, 483] width 140 height 17
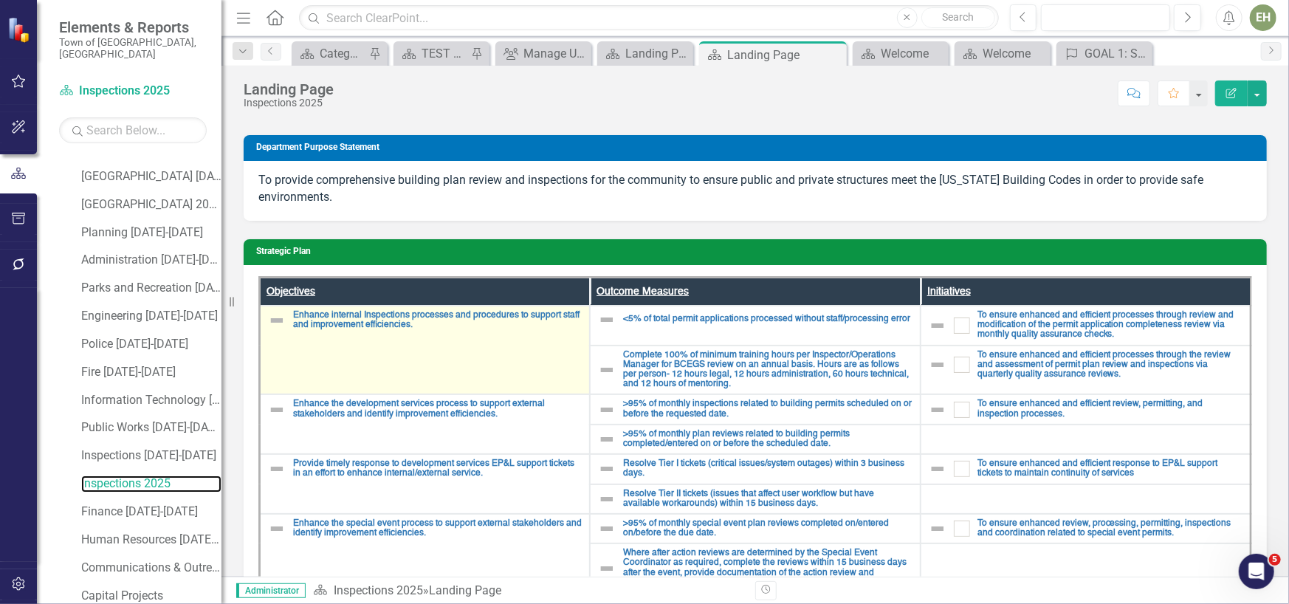
scroll to position [128, 0]
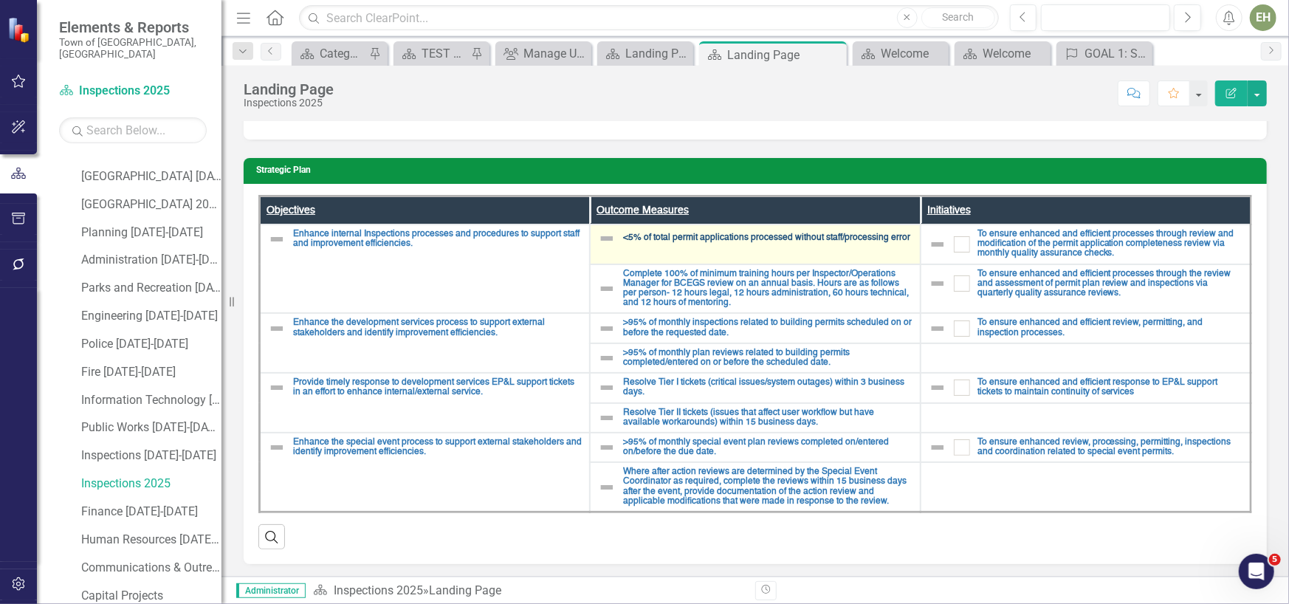
click at [715, 240] on link "<5% of total permit applications processed without staff/processing error" at bounding box center [767, 238] width 289 height 10
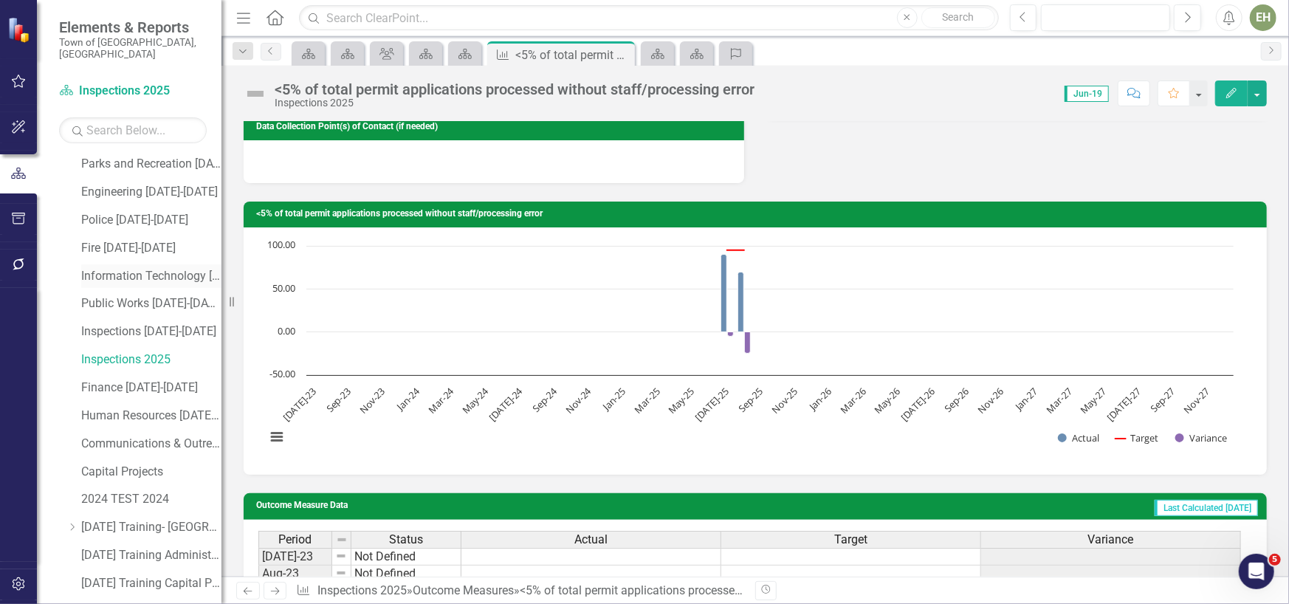
scroll to position [221, 0]
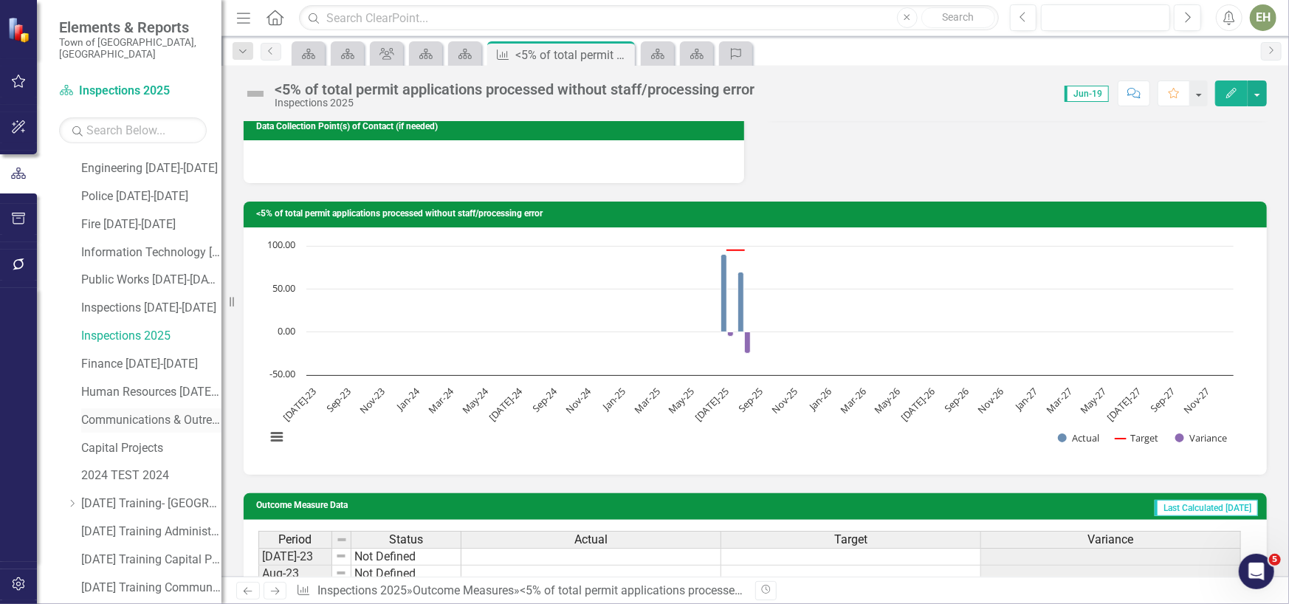
click at [131, 412] on link "Communications & Outreach [DATE]-[DATE]" at bounding box center [151, 420] width 140 height 17
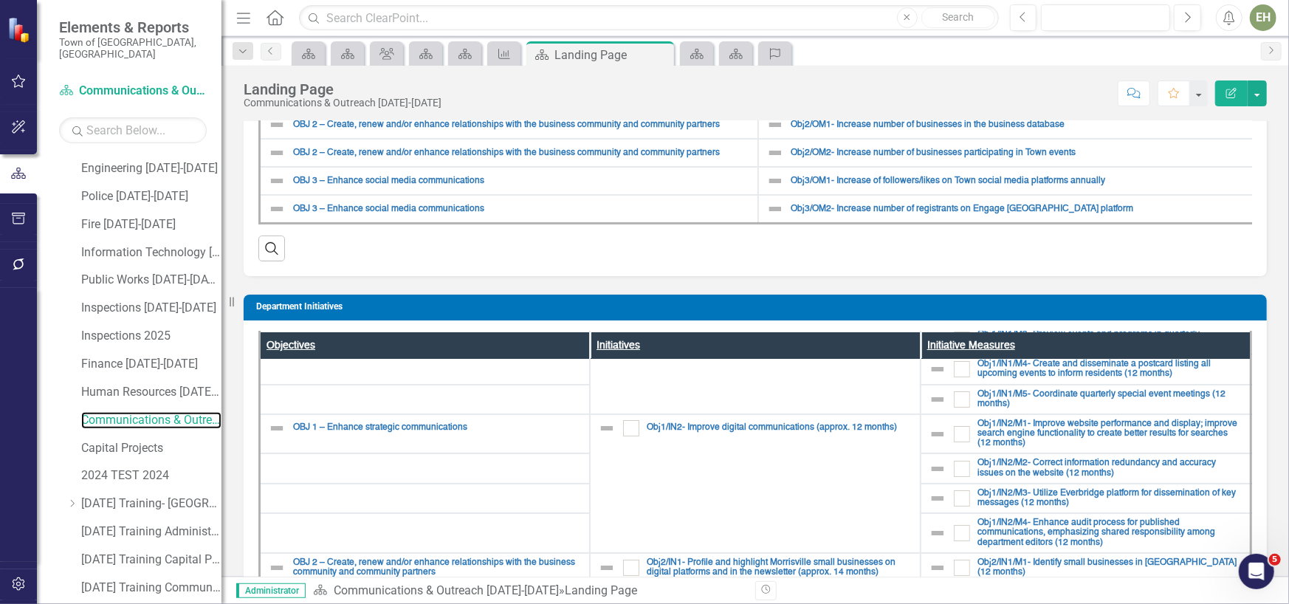
scroll to position [118, 0]
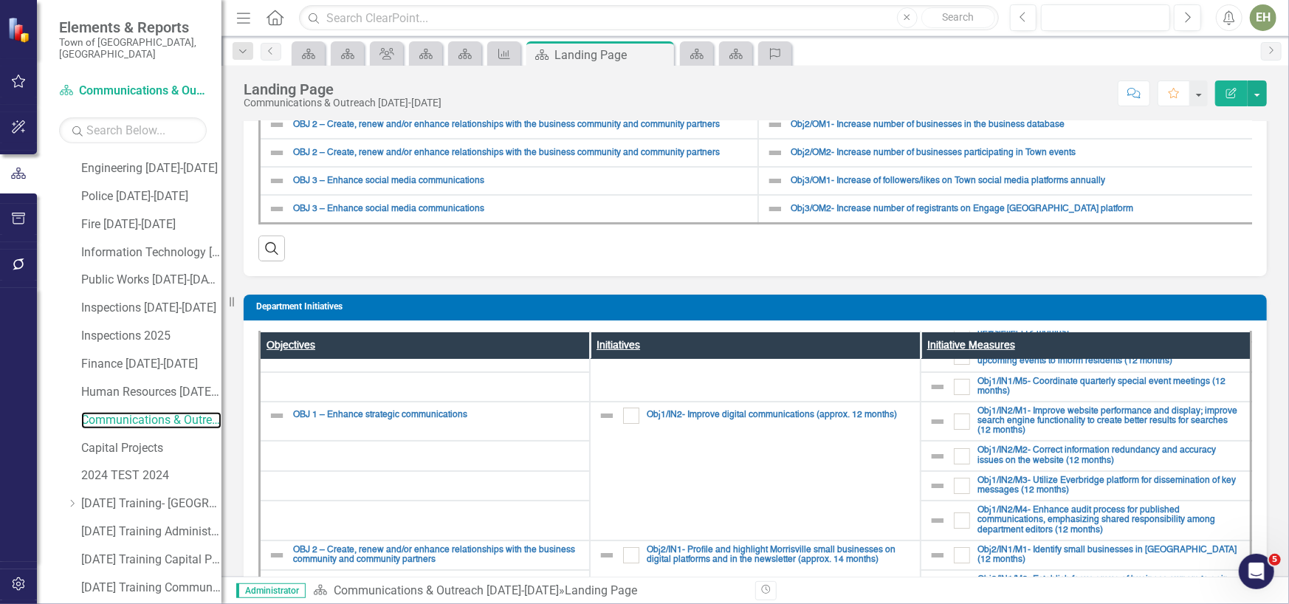
click at [81, 412] on link "Communications & Outreach [DATE]-[DATE]" at bounding box center [151, 420] width 140 height 17
